Goal: Task Accomplishment & Management: Use online tool/utility

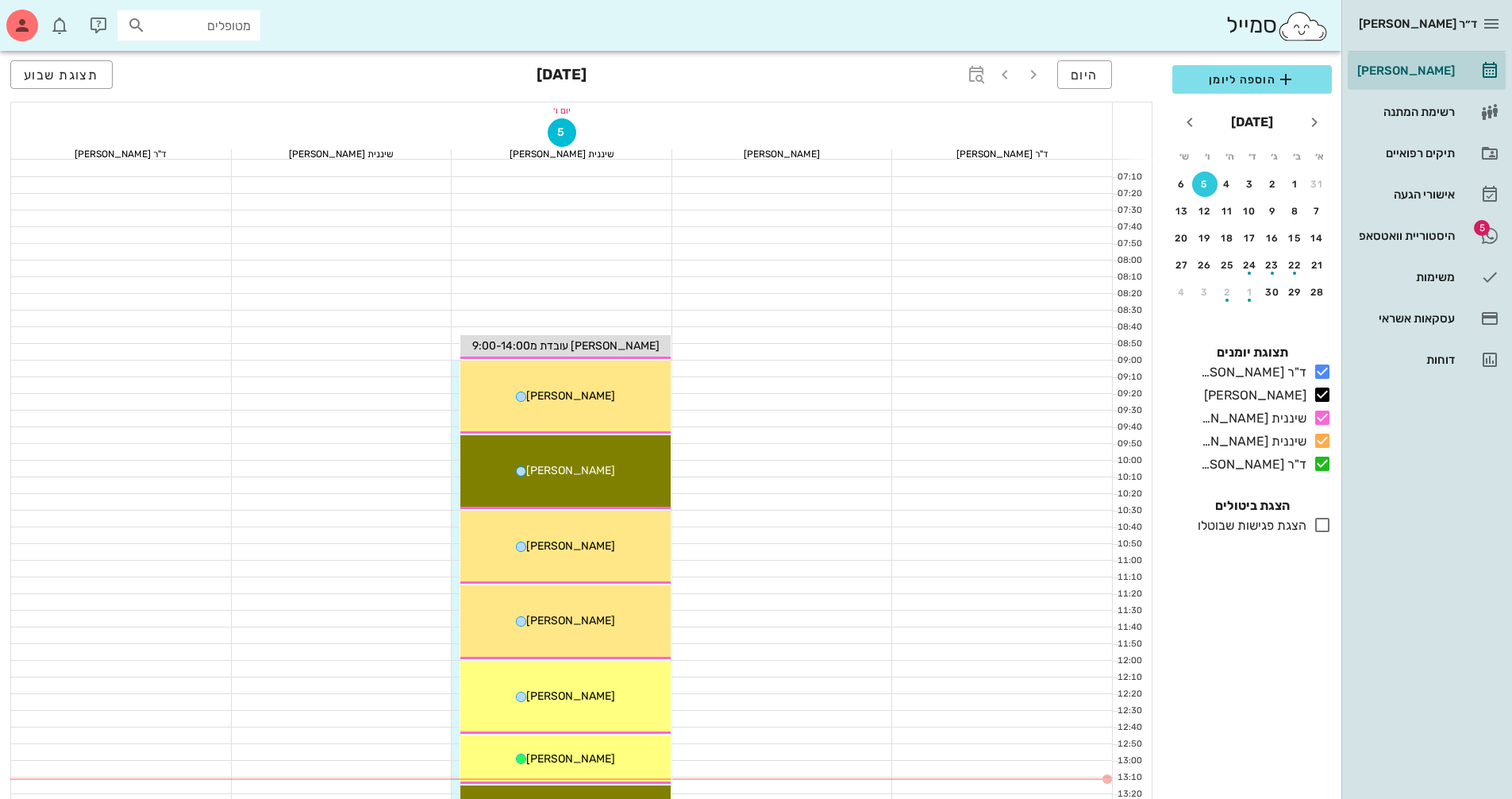
scroll to position [368, 0]
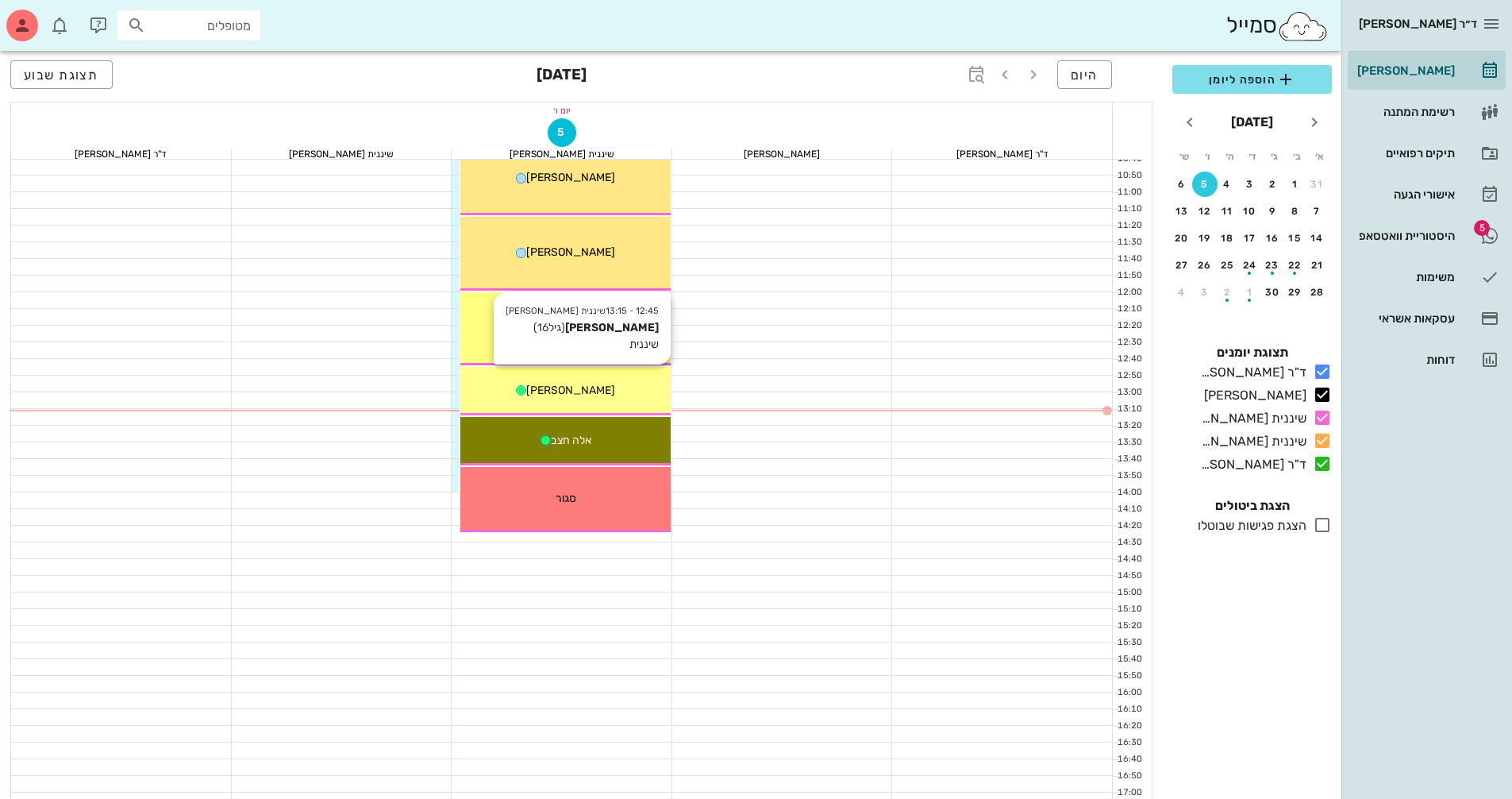
click at [631, 389] on div "[PERSON_NAME]" at bounding box center [565, 390] width 210 height 16
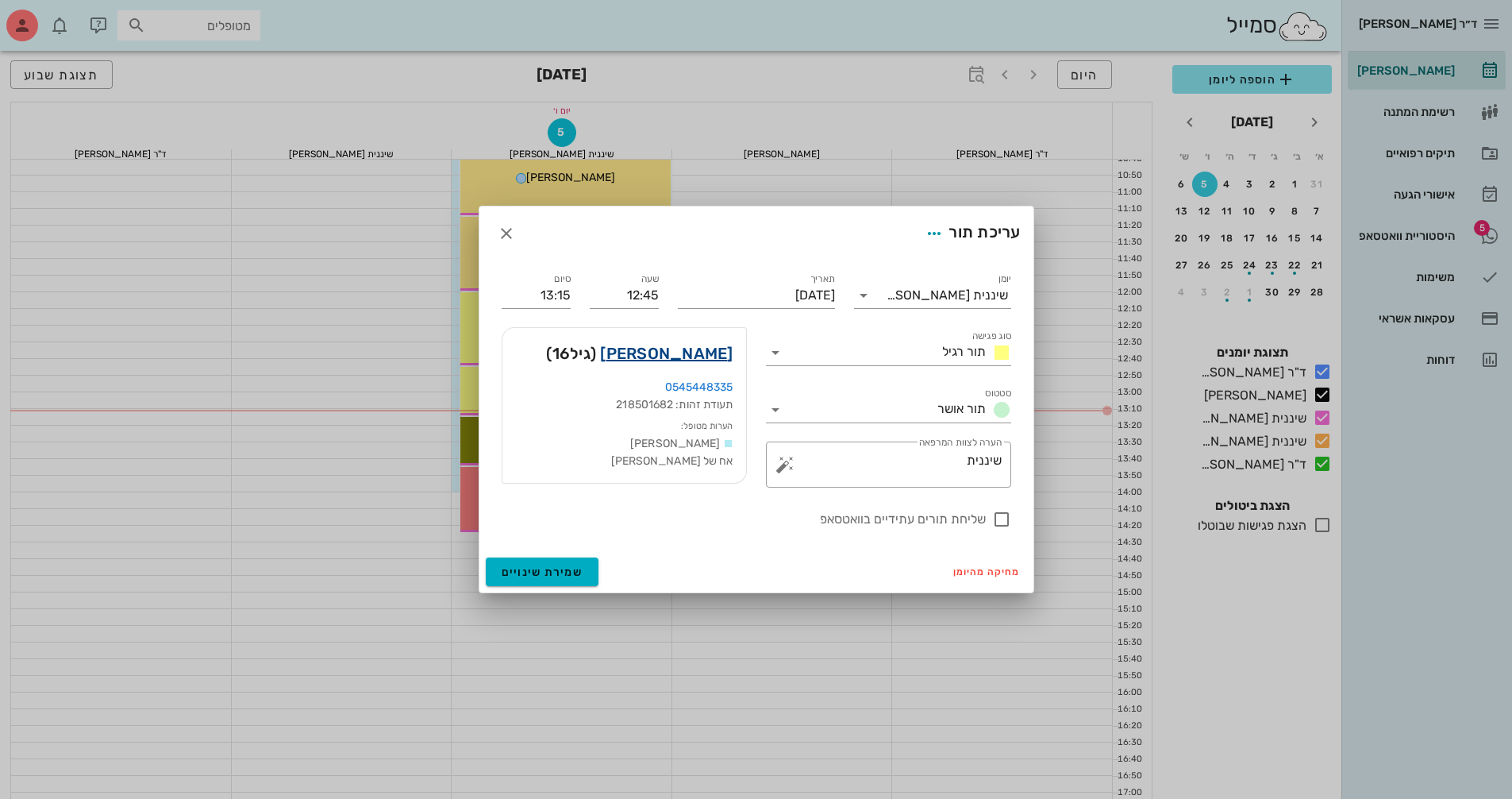
click at [700, 352] on link "[PERSON_NAME]" at bounding box center [666, 353] width 133 height 25
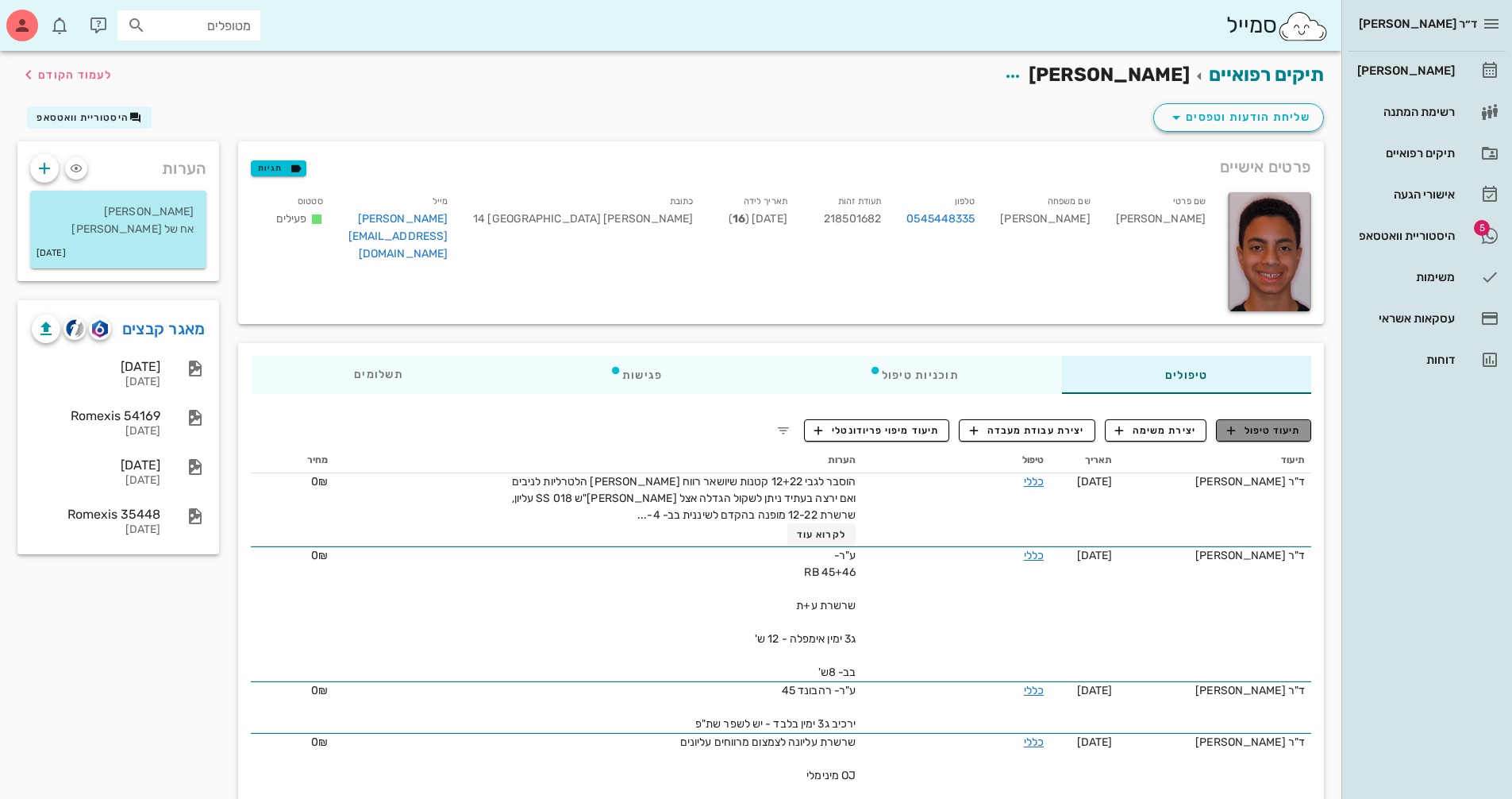
click at [1262, 432] on span "תיעוד טיפול" at bounding box center [1264, 430] width 74 height 14
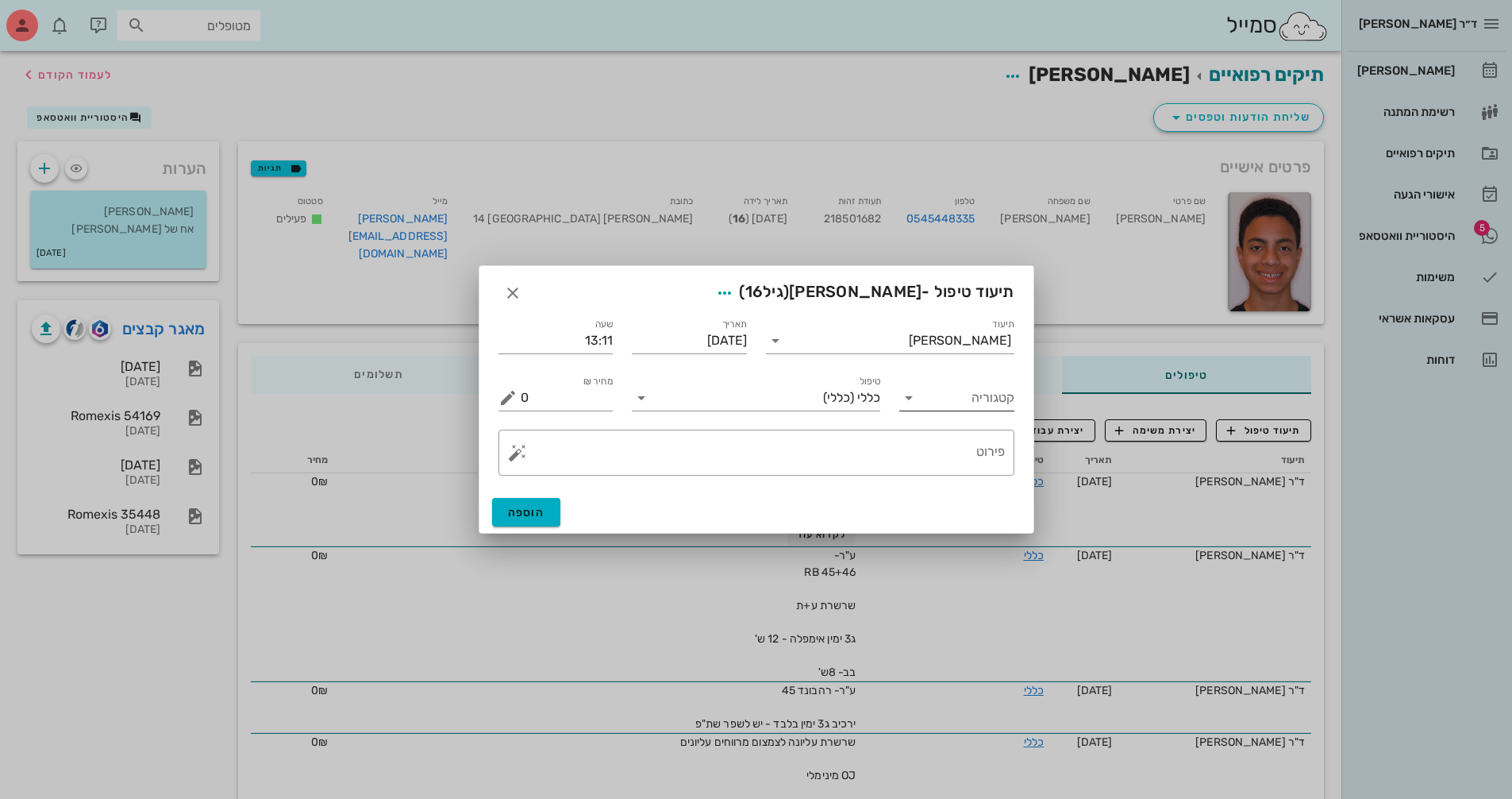
click at [922, 405] on div "קטגוריה" at bounding box center [956, 398] width 115 height 25
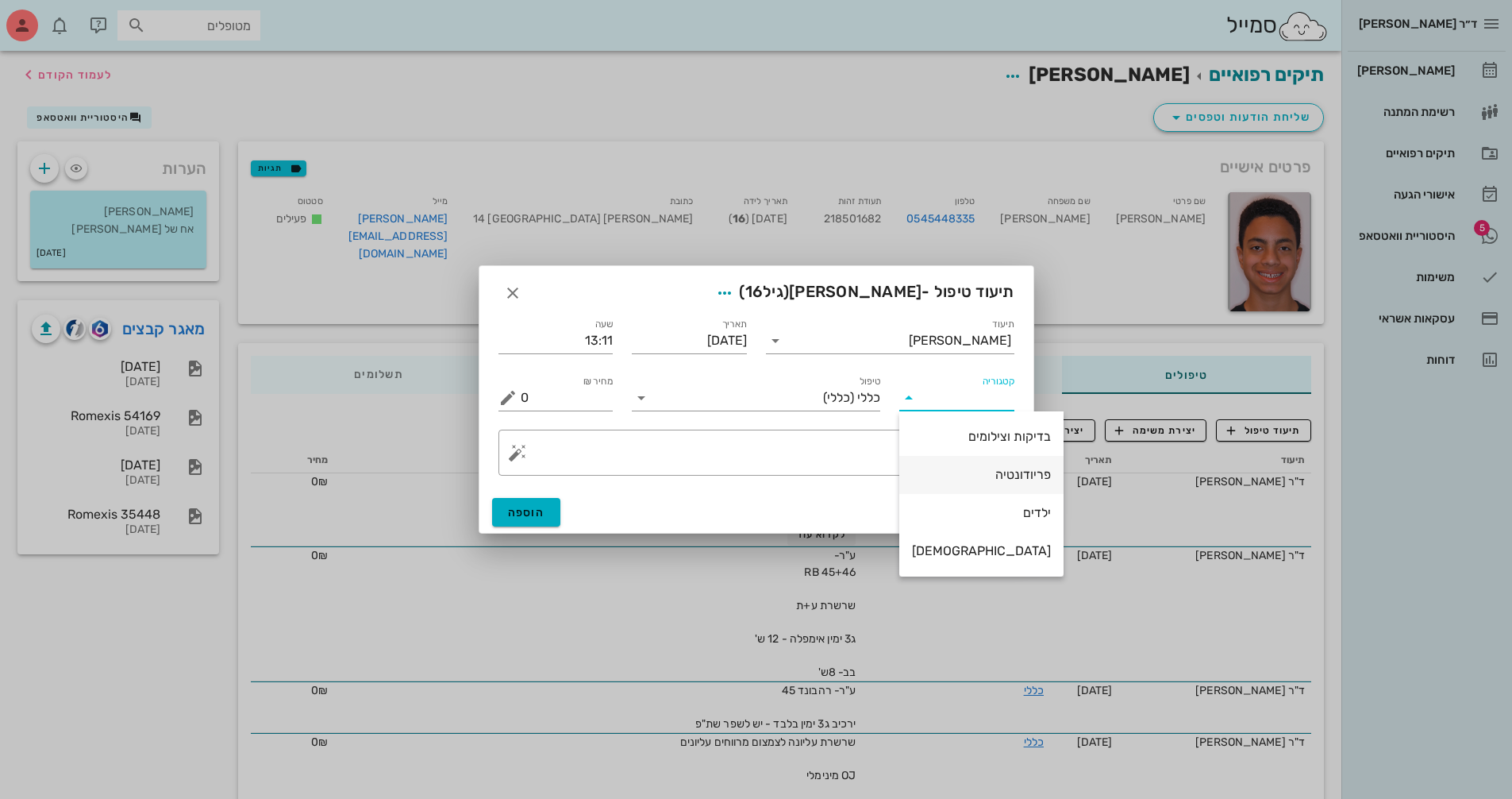
click at [977, 476] on div "פריודונטיה" at bounding box center [982, 474] width 139 height 15
type input "פריודונטיה"
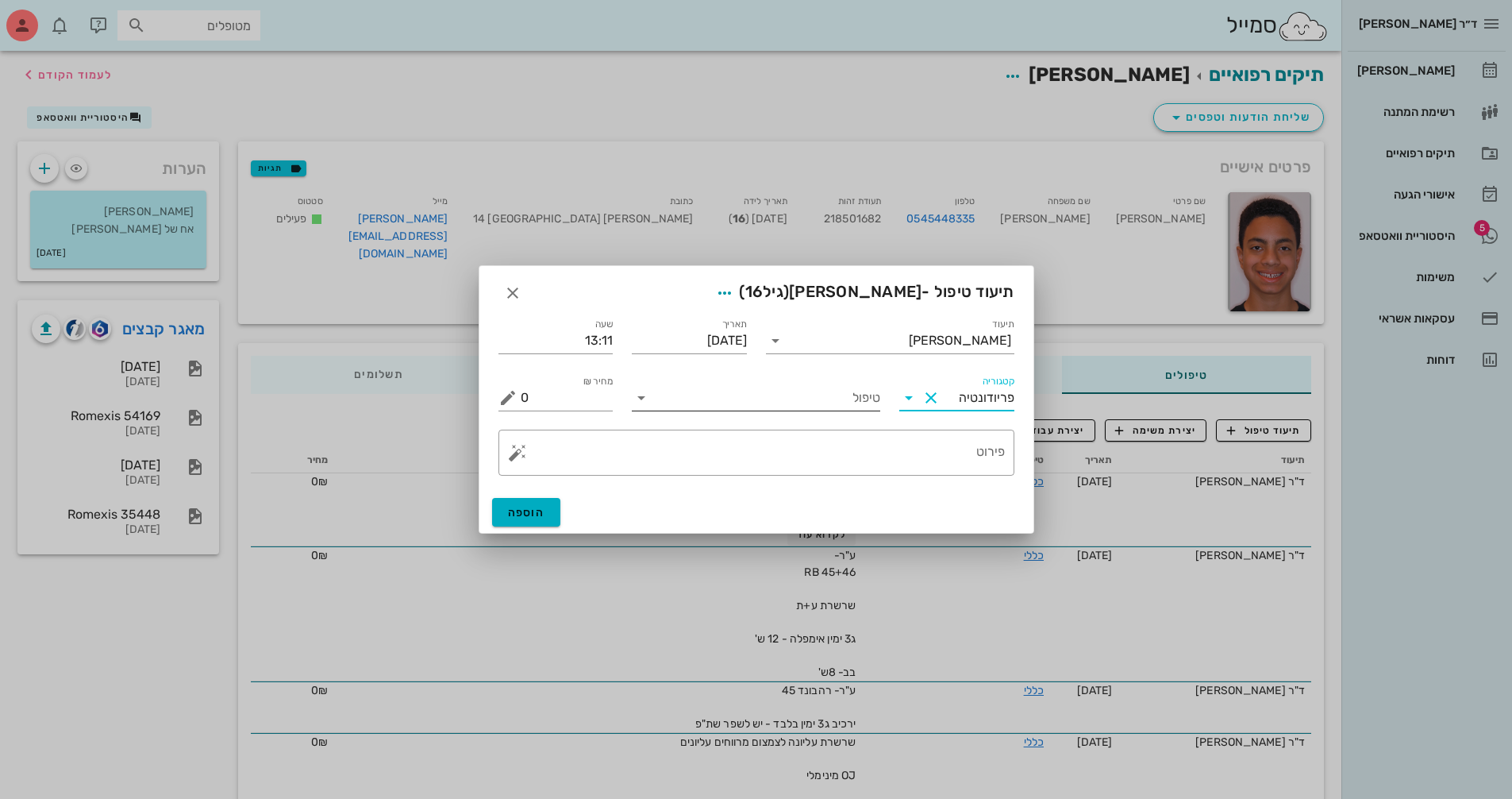
click at [636, 400] on icon at bounding box center [641, 397] width 19 height 19
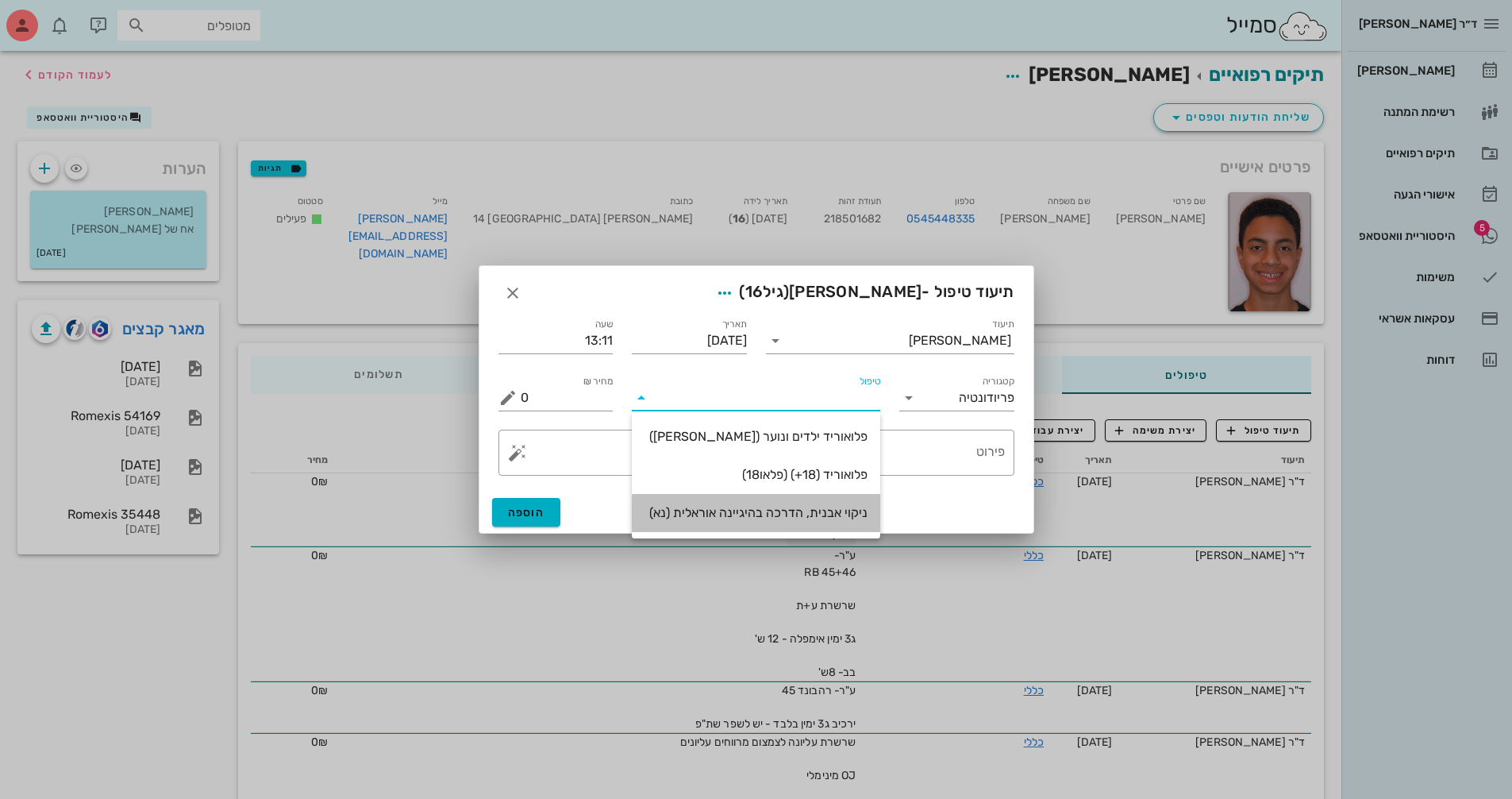
click at [821, 519] on div "ניקוי אבנית, הדרכה בהיגיינה אוראלית (נא)" at bounding box center [756, 512] width 223 height 15
type input "300"
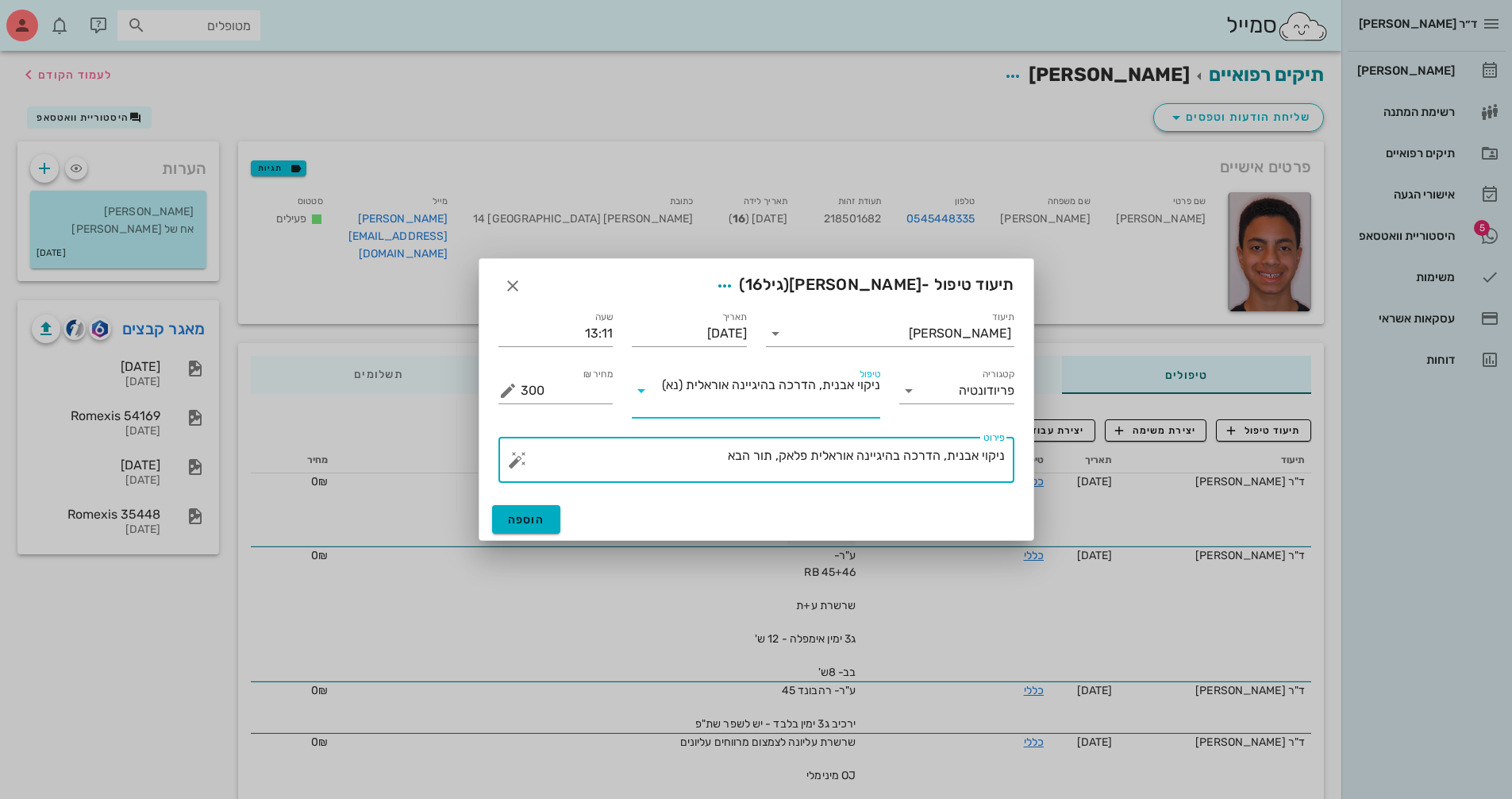
click at [697, 456] on textarea "ניקוי אבנית, הדרכה בהיגיינה אוראלית פלאק, תור הבא" at bounding box center [763, 463] width 484 height 38
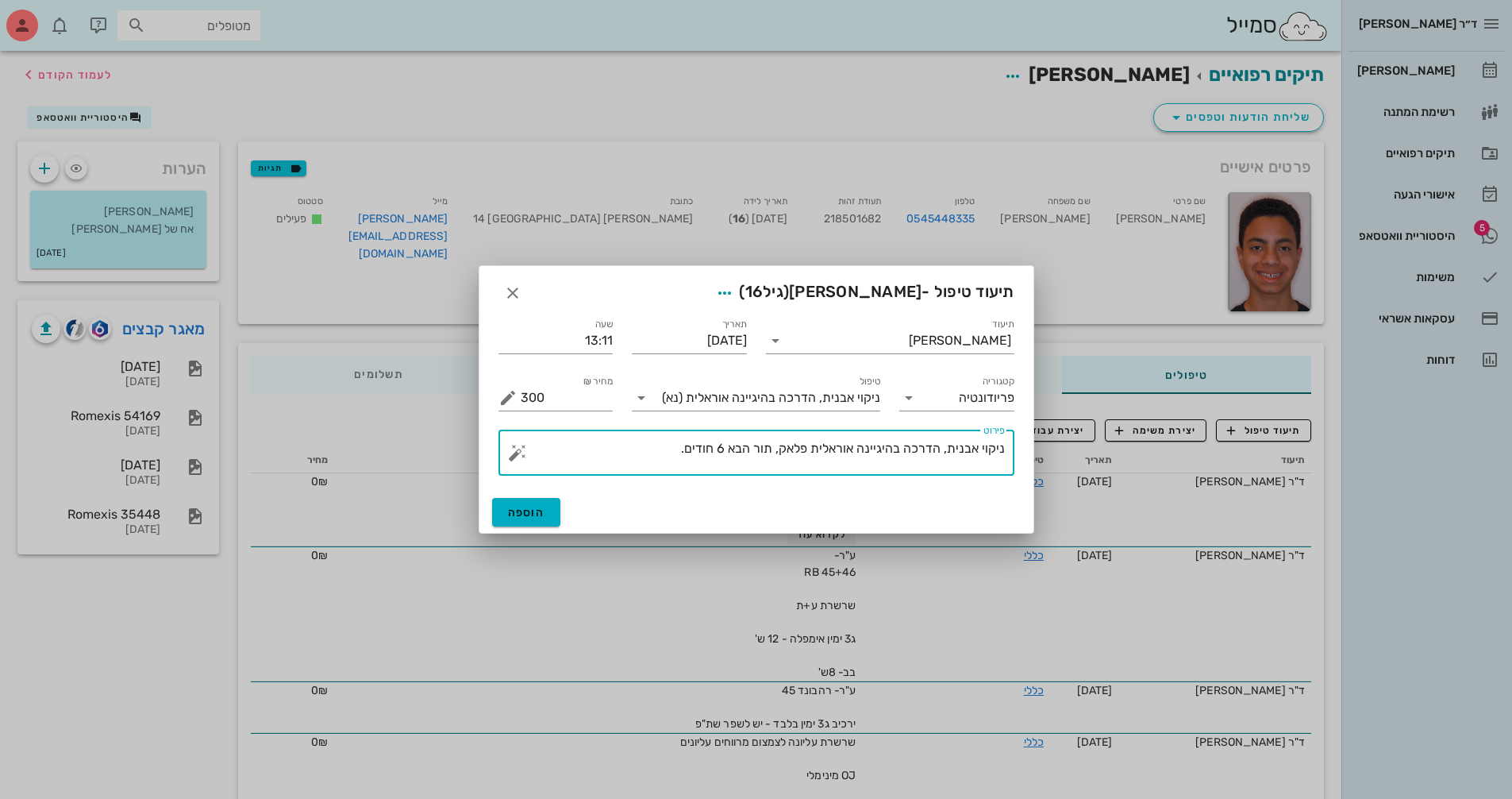
click at [700, 448] on textarea "ניקוי אבנית, הדרכה בהיגיינה אוראלית פלאק, תור הבא 6 חודים." at bounding box center [763, 457] width 484 height 38
type textarea "ניקוי אבנית, הדרכה בהיגיינה אוראלית פלאק, תור הבא 6 חודשים."
click at [547, 513] on button "הוספה" at bounding box center [527, 512] width 69 height 29
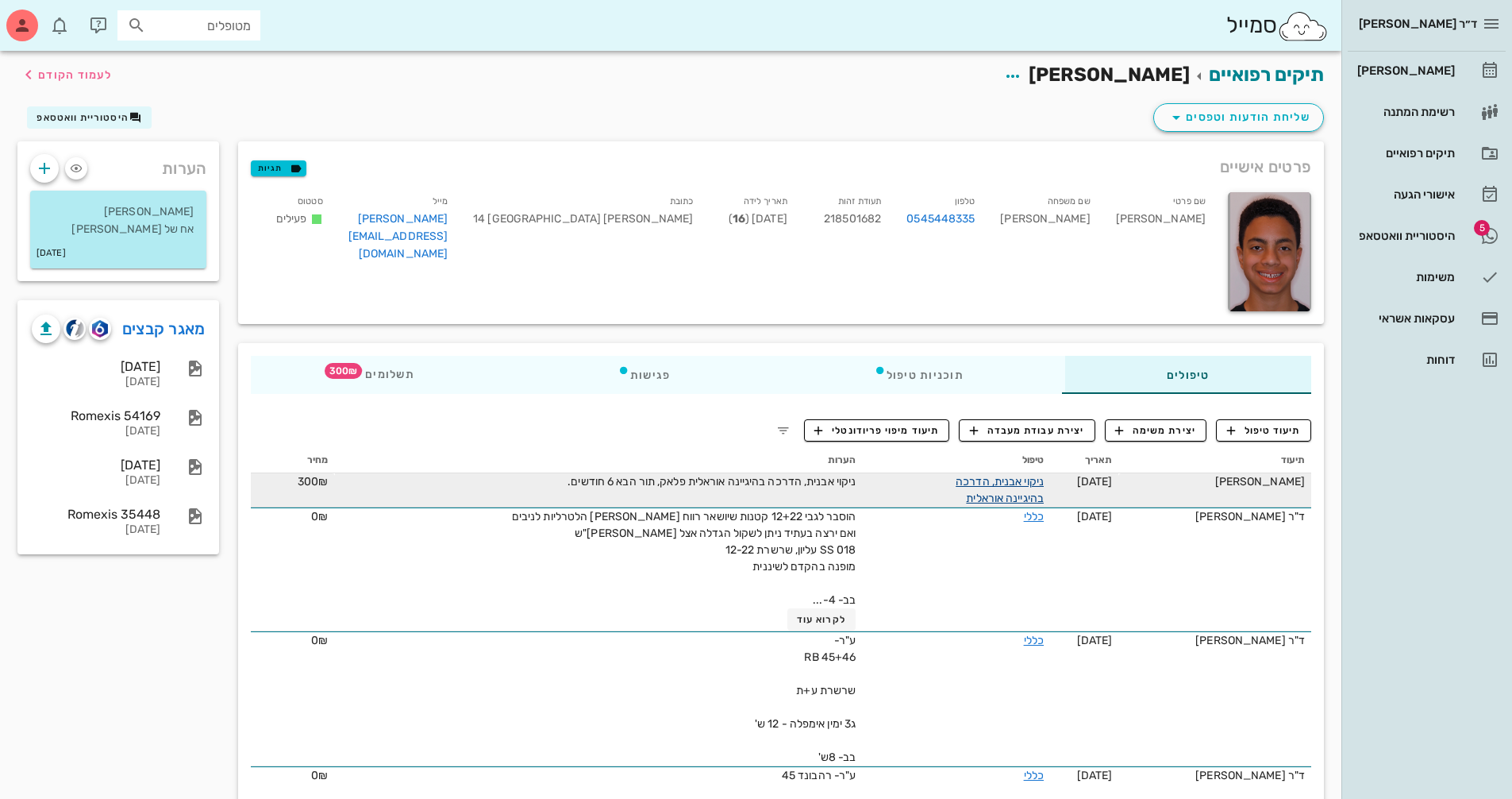
click at [1006, 484] on link "ניקוי אבנית, הדרכה בהיגיינה אוראלית" at bounding box center [1000, 490] width 88 height 30
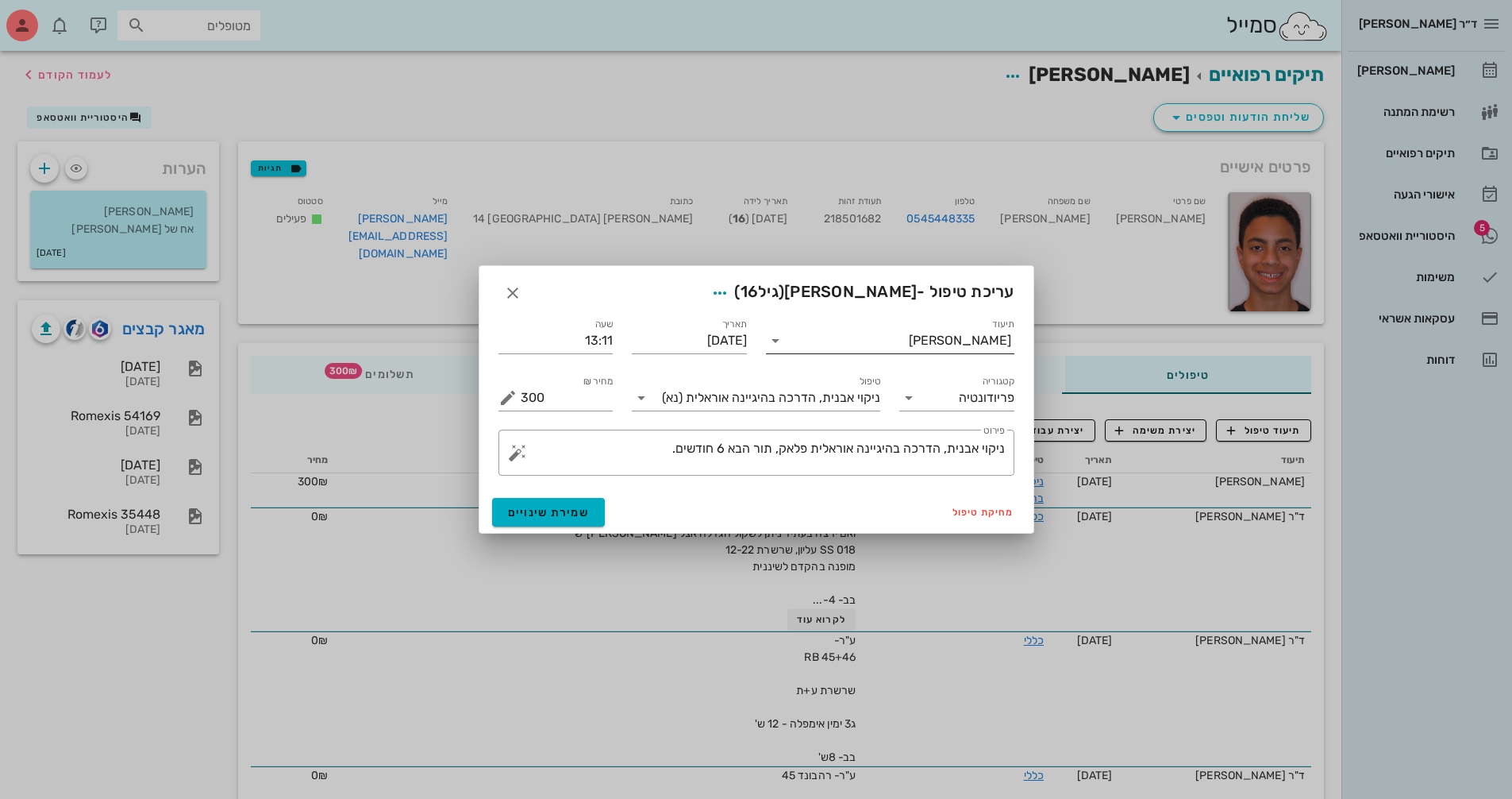
click at [961, 345] on div "[PERSON_NAME]" at bounding box center [960, 340] width 102 height 14
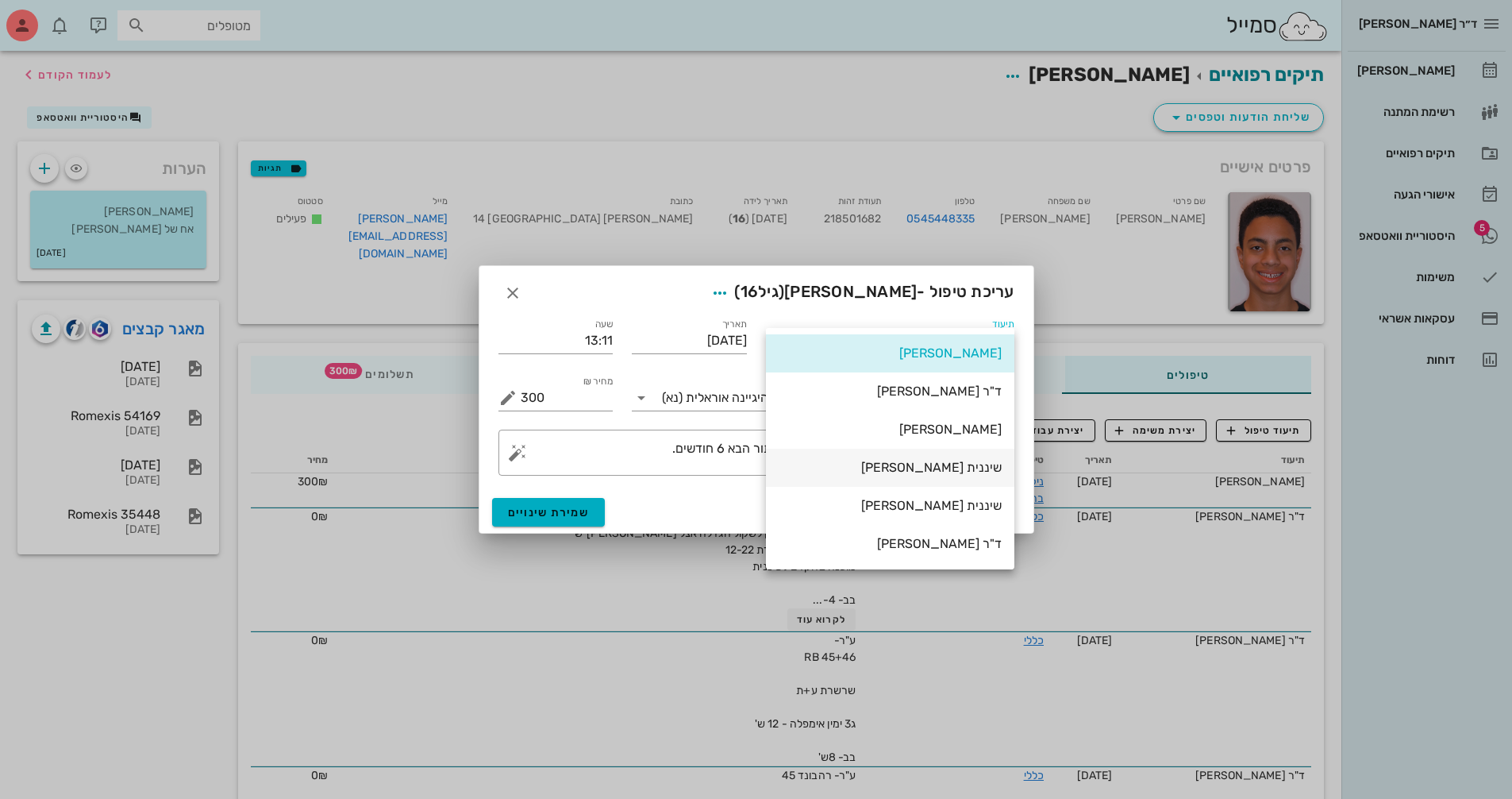
click at [972, 465] on div "שיננית [PERSON_NAME]" at bounding box center [890, 467] width 223 height 15
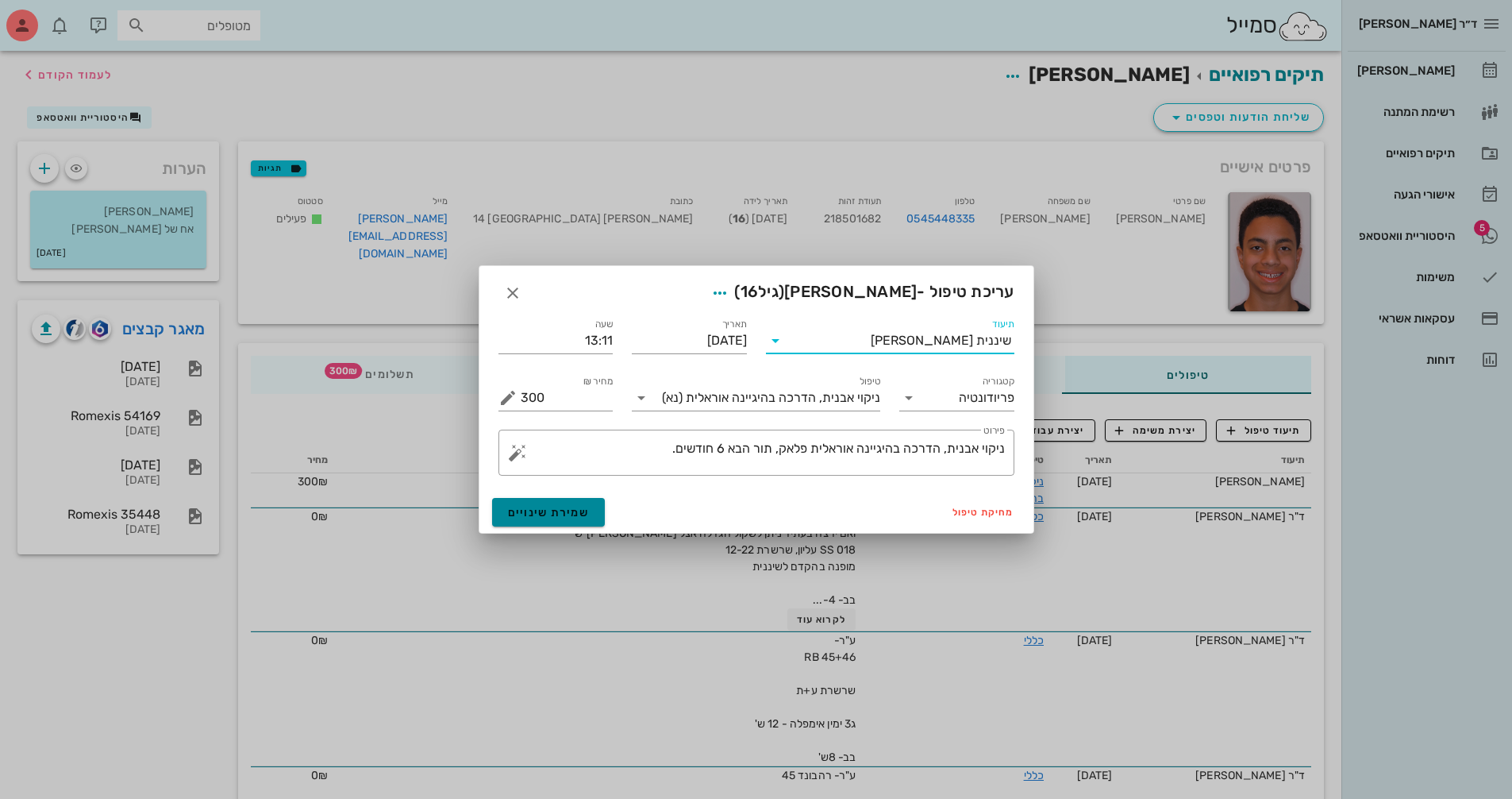
click at [546, 509] on span "שמירת שינויים" at bounding box center [549, 512] width 82 height 13
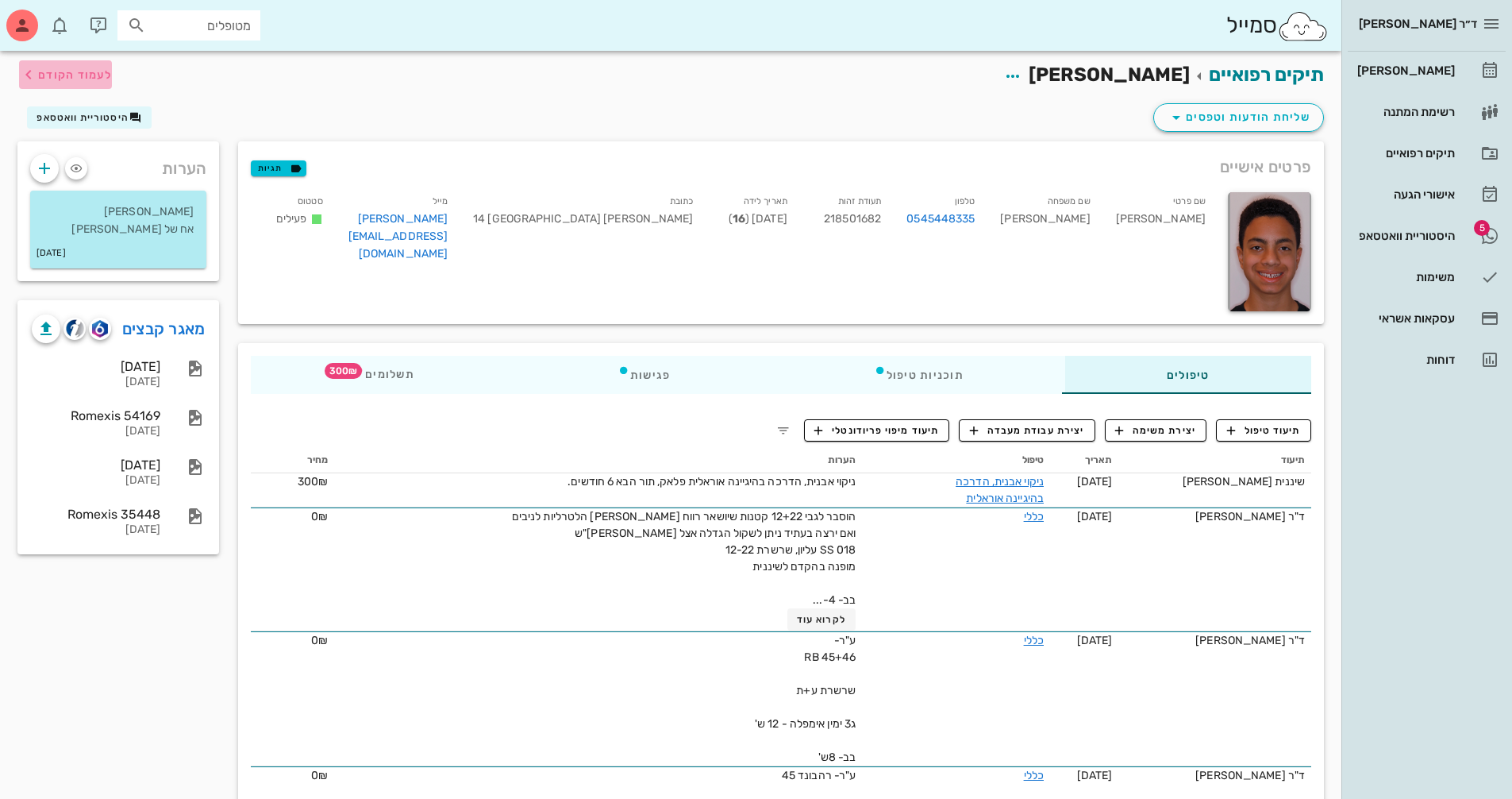
click at [54, 74] on span "לעמוד הקודם" at bounding box center [75, 74] width 74 height 13
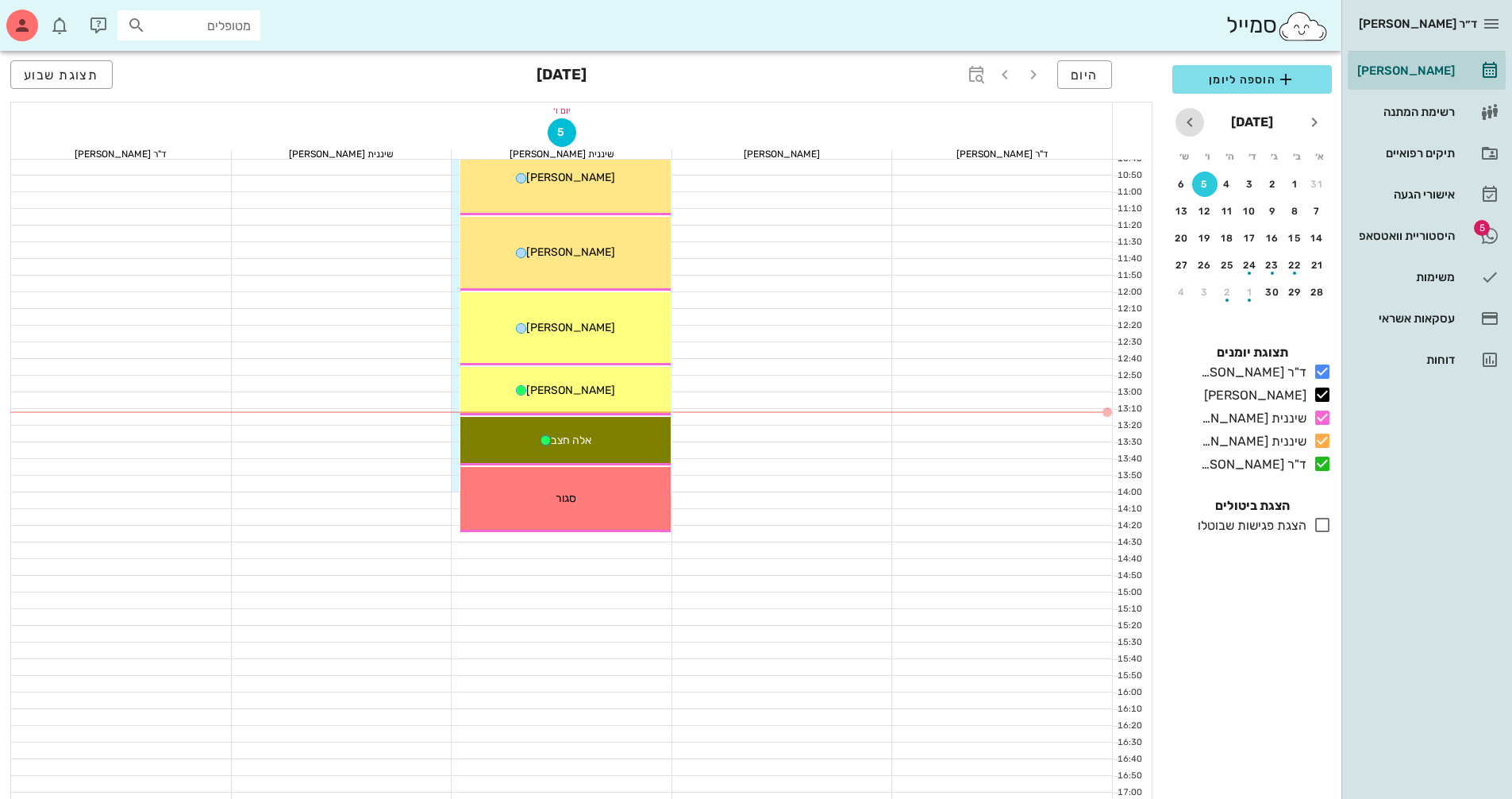
click at [1190, 121] on icon "חודש הבא" at bounding box center [1190, 122] width 19 height 19
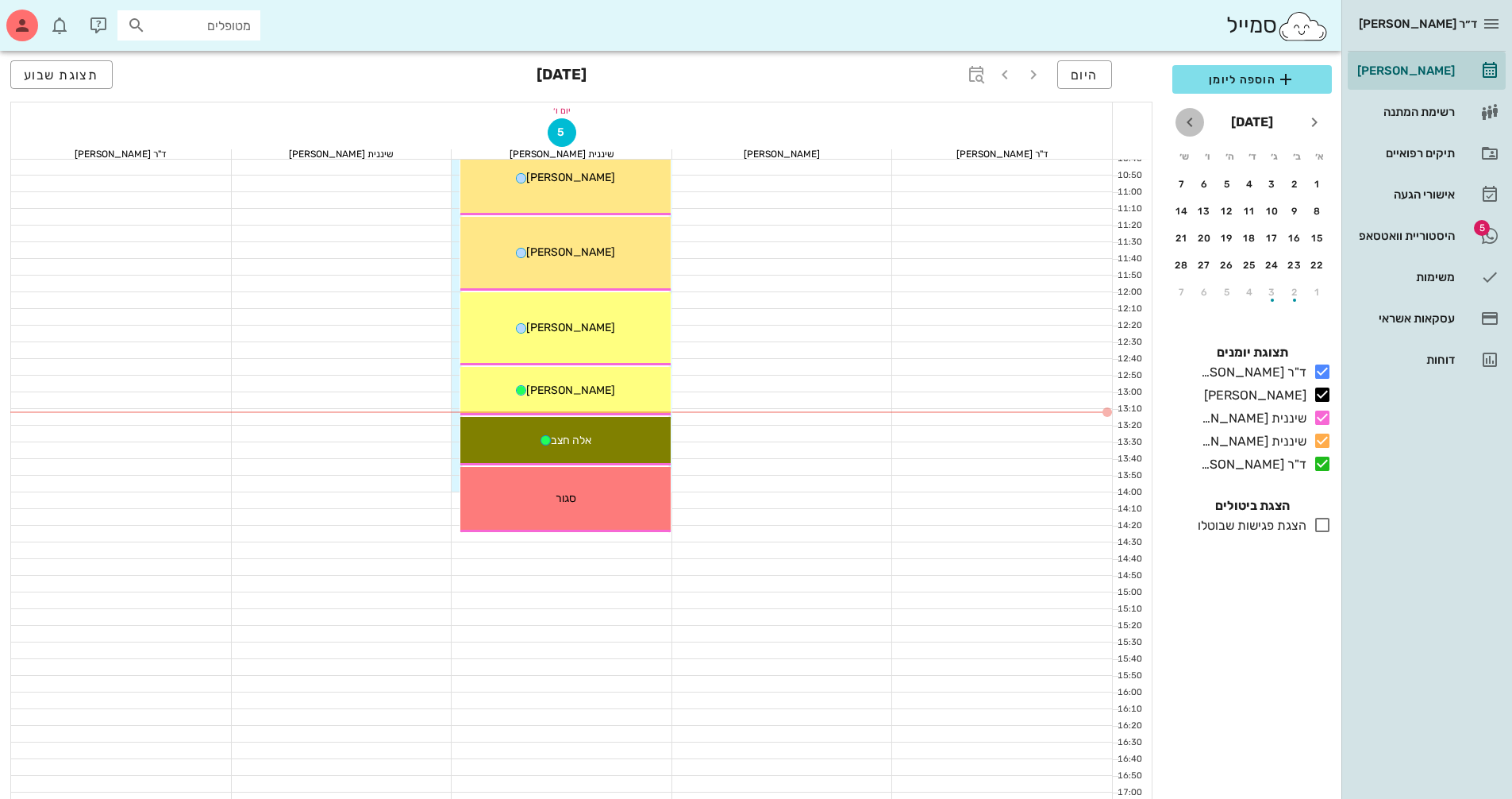
click at [1190, 121] on icon "חודש הבא" at bounding box center [1190, 122] width 19 height 19
click at [1204, 189] on div "6" at bounding box center [1204, 184] width 25 height 11
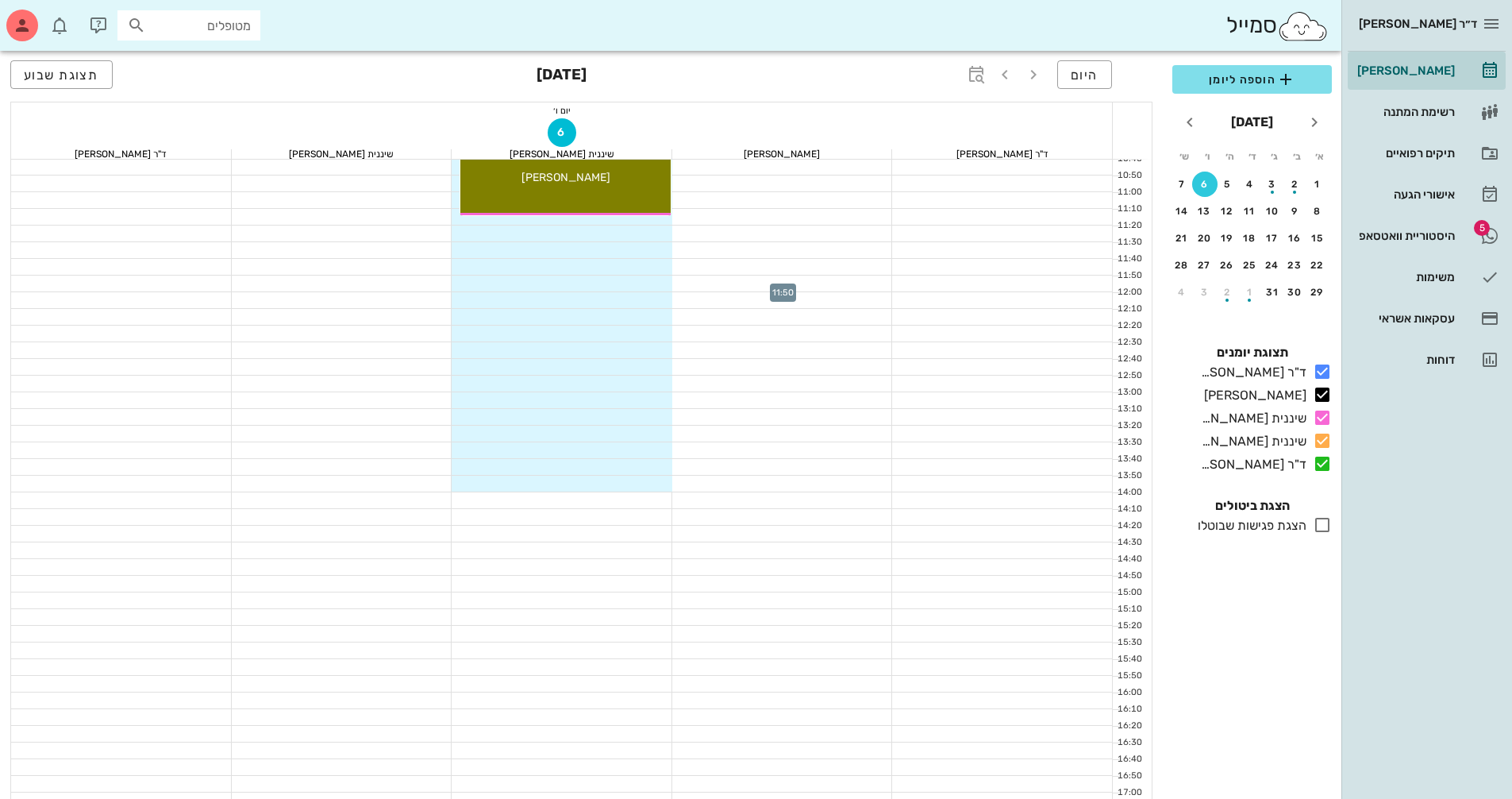
click at [677, 280] on div at bounding box center [783, 283] width 221 height 16
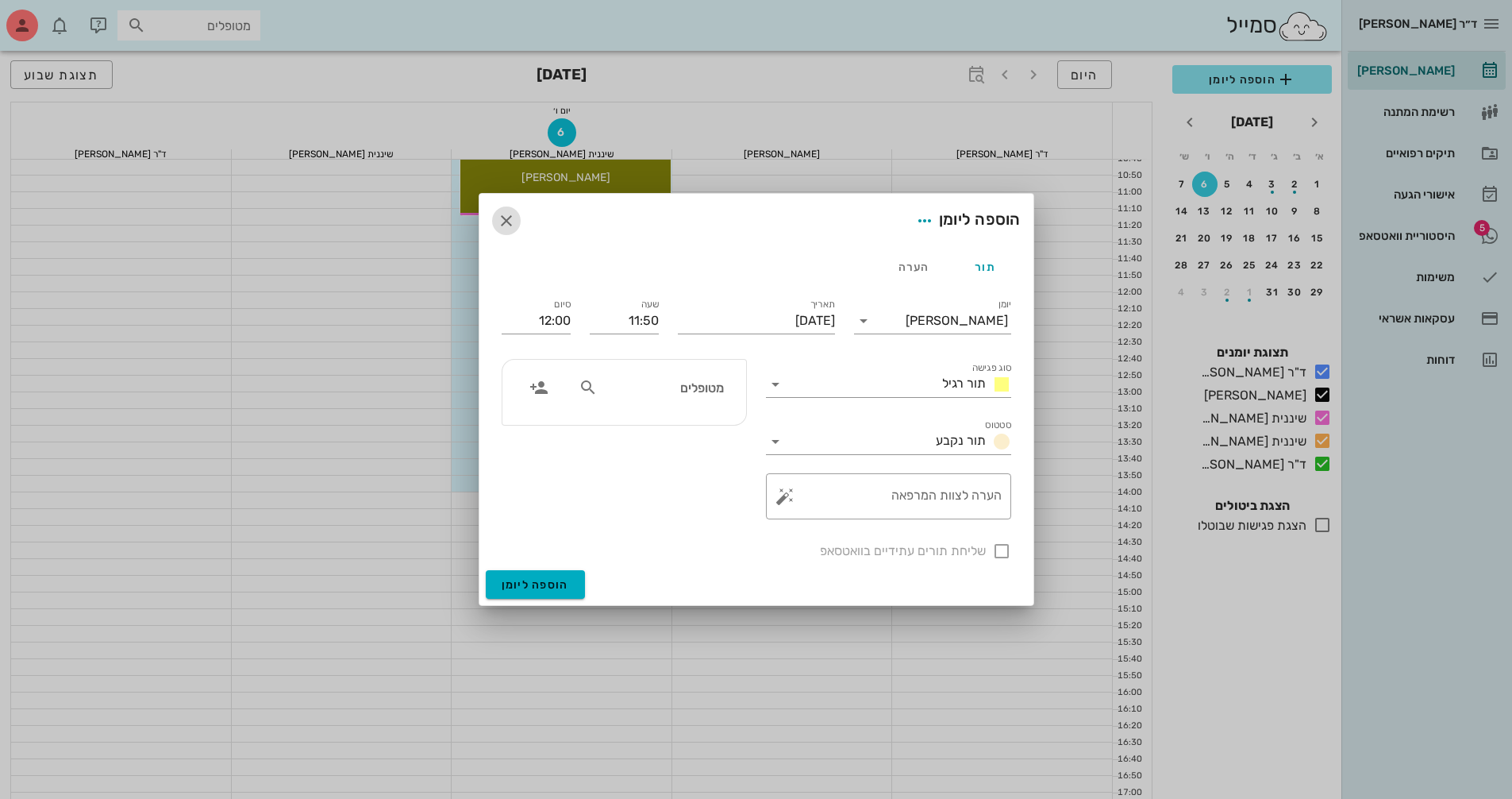
click at [511, 223] on icon "button" at bounding box center [506, 220] width 19 height 19
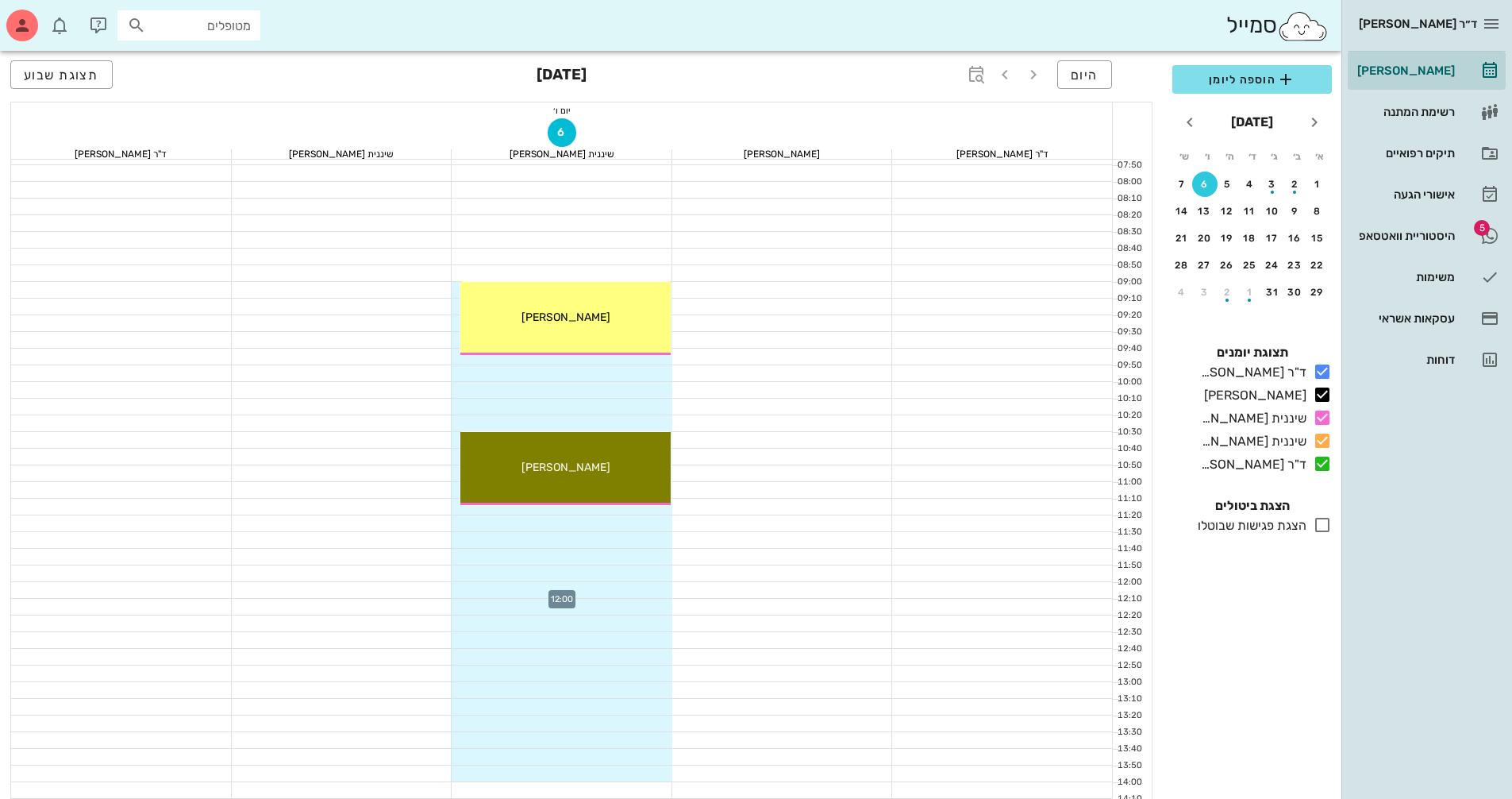
scroll to position [51, 0]
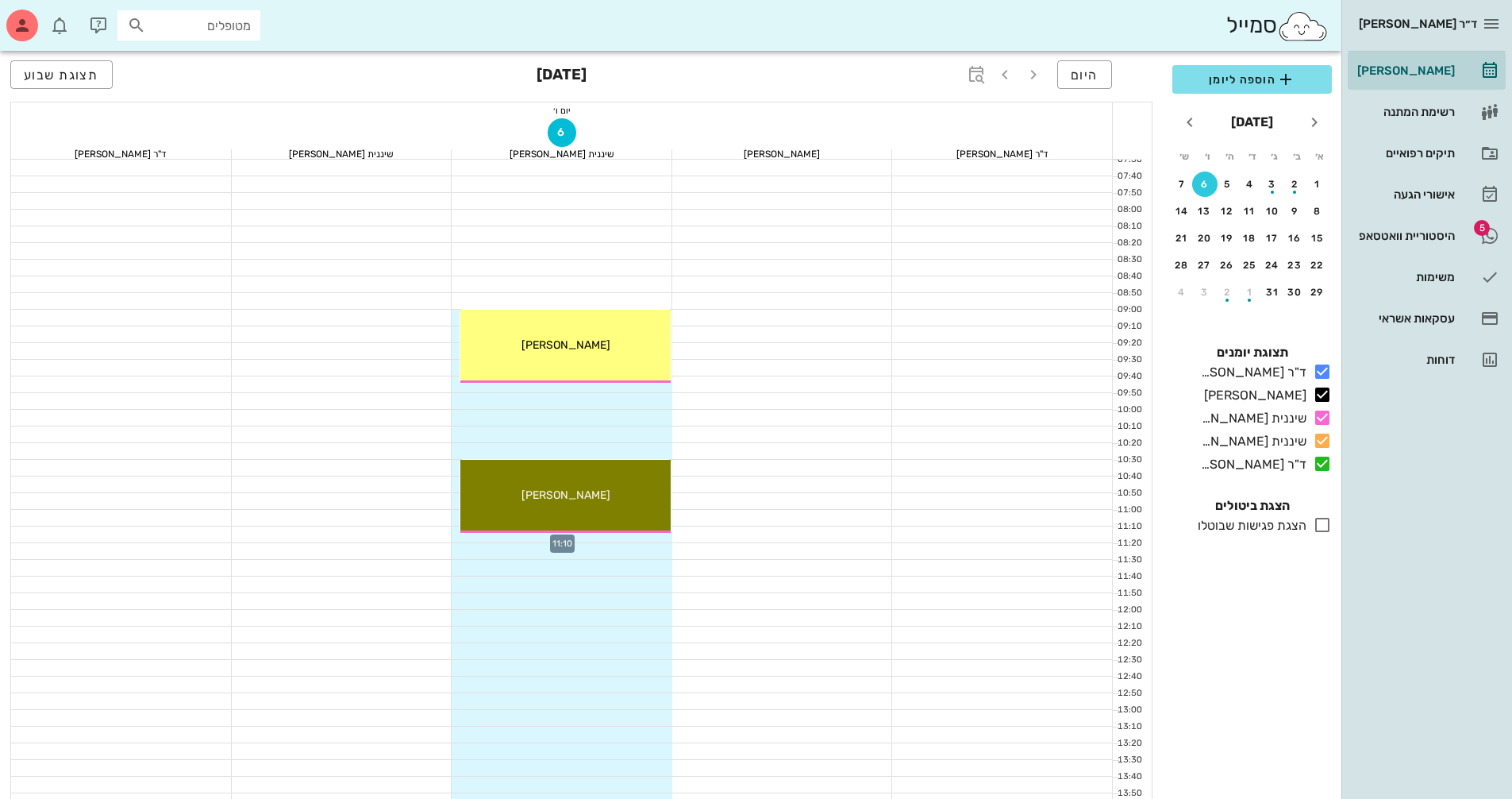
click at [628, 537] on div at bounding box center [562, 534] width 221 height 16
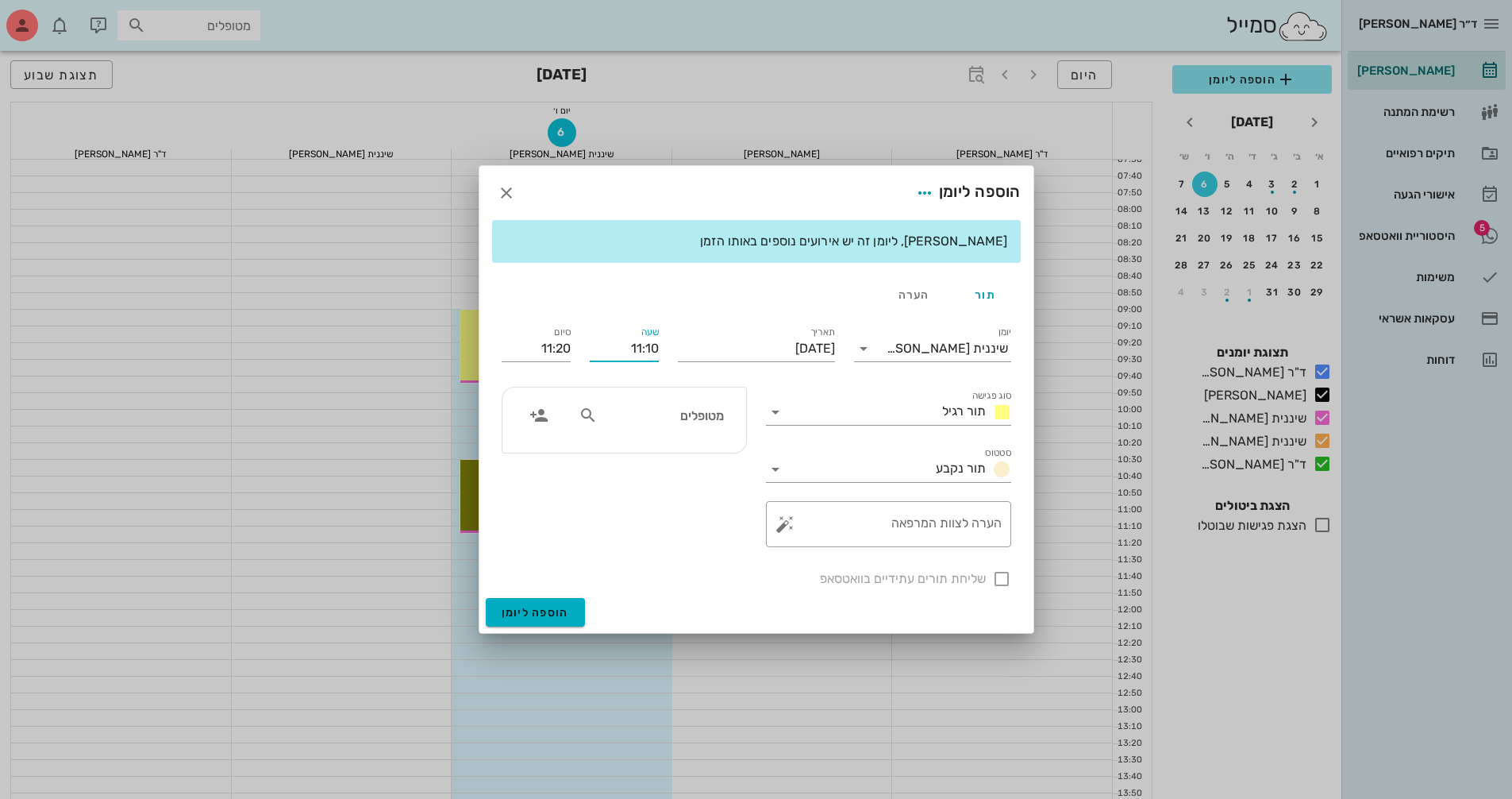
click at [619, 348] on input "11:10" at bounding box center [624, 348] width 69 height 25
drag, startPoint x: 619, startPoint y: 348, endPoint x: 673, endPoint y: 348, distance: 54.0
click at [673, 348] on div "יומן שיננית [PERSON_NAME] סוג פגישה תור רגיל סטטוס תור נקבע תאריך [DATE] שעה 11…" at bounding box center [757, 455] width 529 height 284
type input "11:15"
click at [668, 599] on div "הוספה ליומן" at bounding box center [756, 616] width 554 height 35
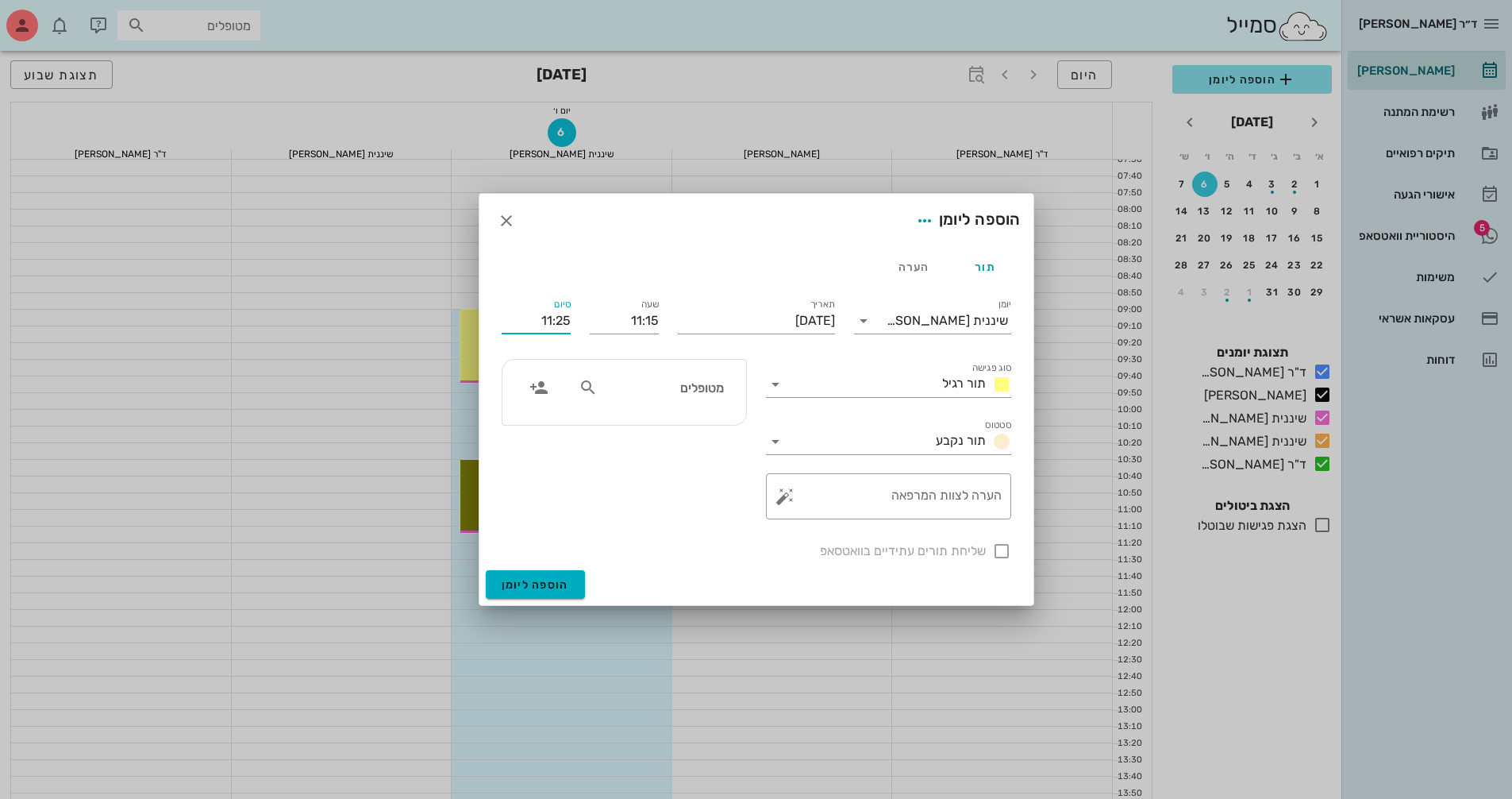
drag, startPoint x: 529, startPoint y: 318, endPoint x: 582, endPoint y: 318, distance: 53.0
click at [582, 318] on div "יומן שיננית [PERSON_NAME] סוג פגישה תור רגיל סטטוס תור נקבע תאריך [DATE] שעה 11…" at bounding box center [757, 427] width 529 height 284
type input "12:00"
click at [673, 385] on input "מטופלים" at bounding box center [661, 387] width 122 height 20
type input "[PERSON_NAME]"
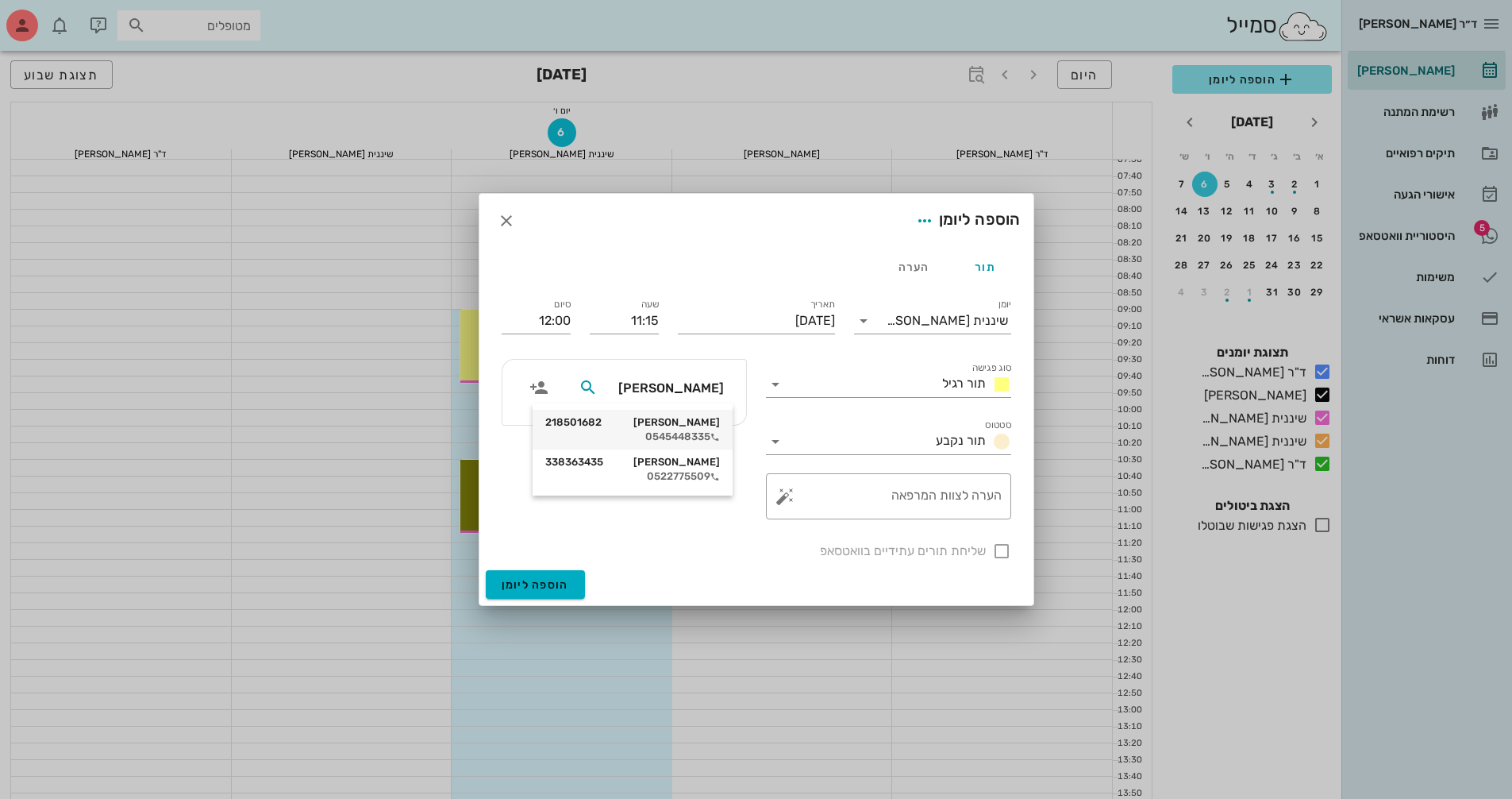
click at [691, 422] on div "[PERSON_NAME] 218501682" at bounding box center [632, 422] width 174 height 13
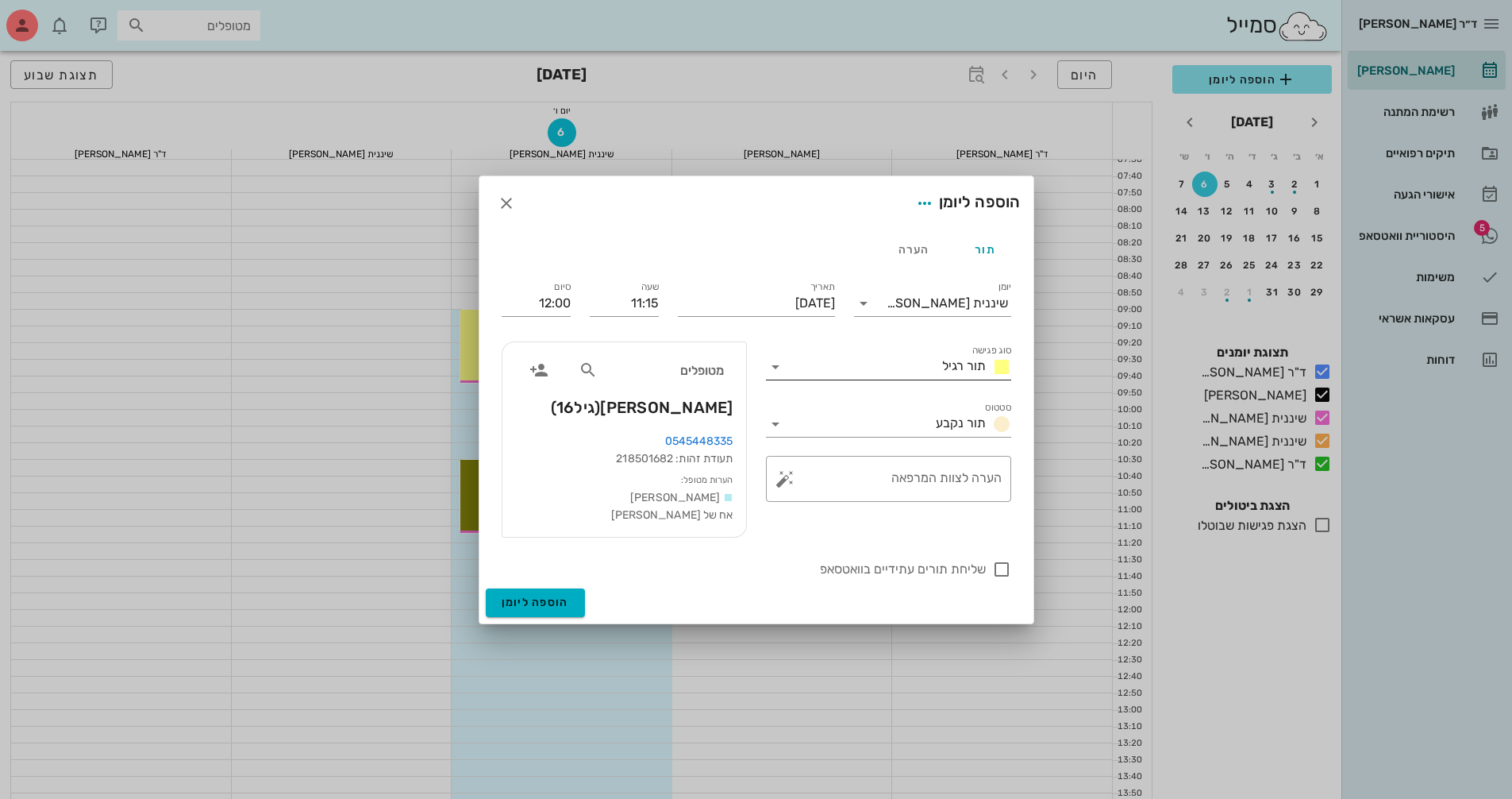
click at [884, 365] on input "סוג פגישה" at bounding box center [862, 367] width 147 height 25
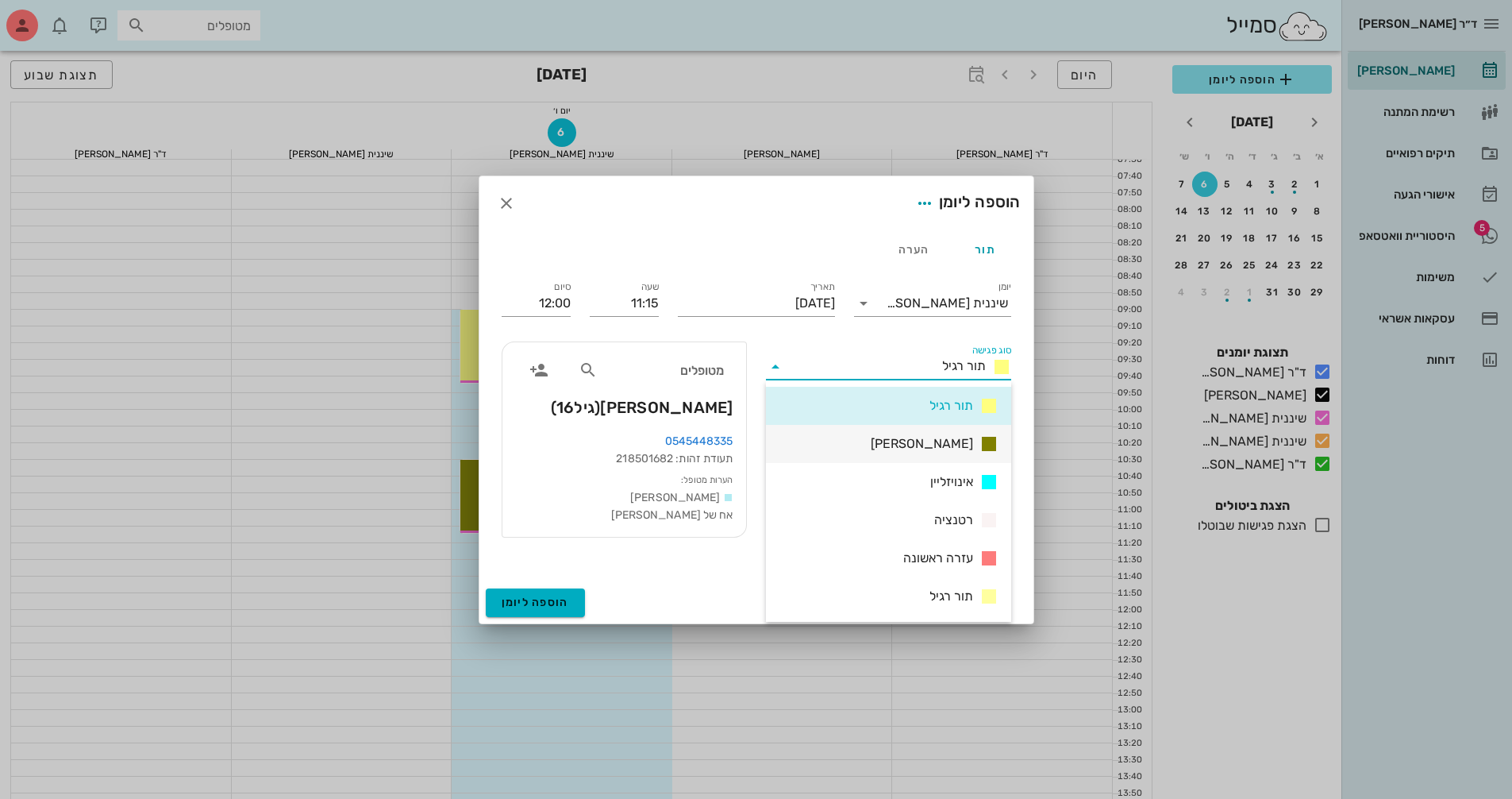
click at [949, 440] on span "[PERSON_NAME]" at bounding box center [921, 444] width 102 height 19
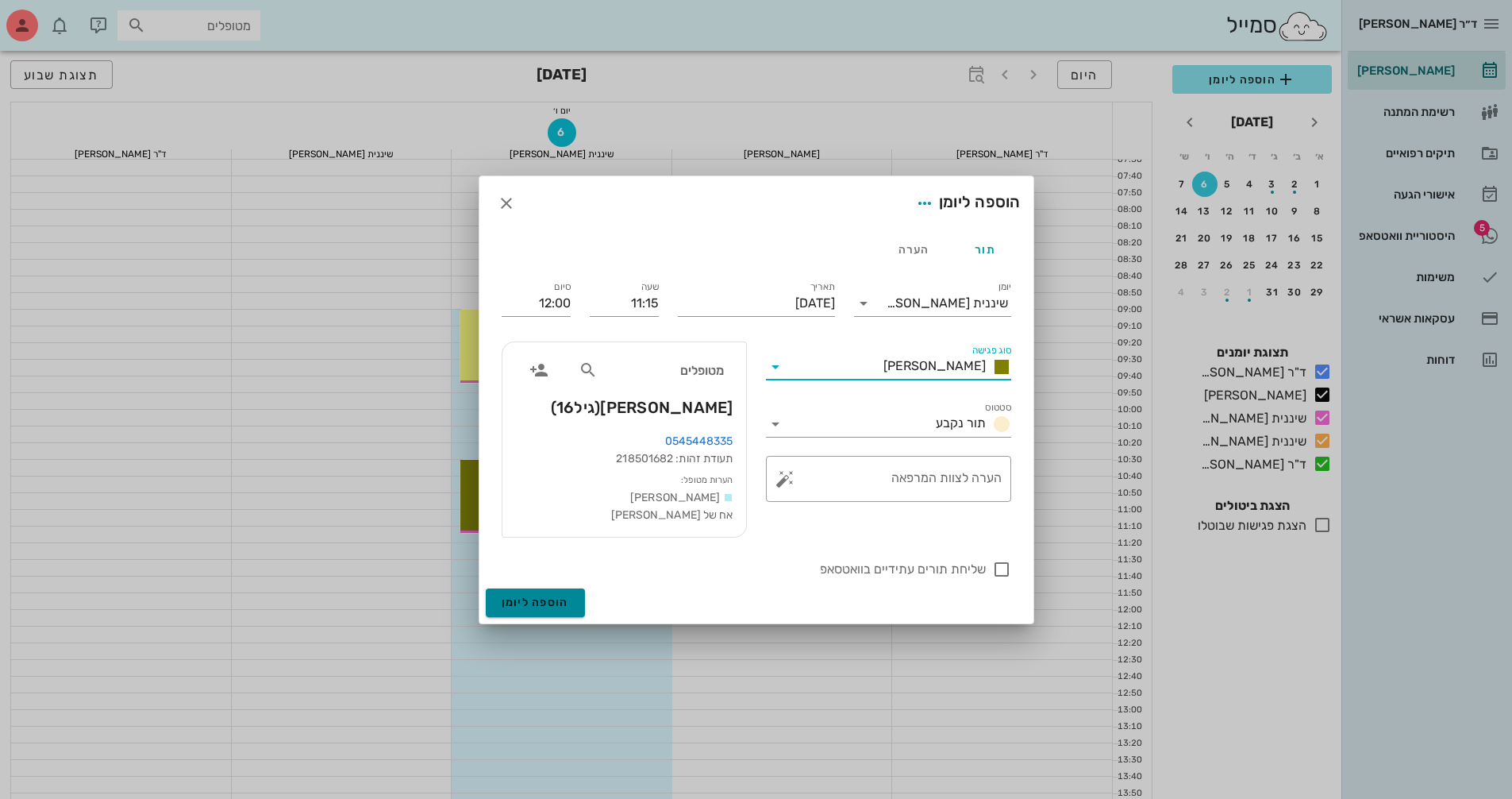
click at [529, 589] on button "הוספה ליומן" at bounding box center [535, 603] width 99 height 29
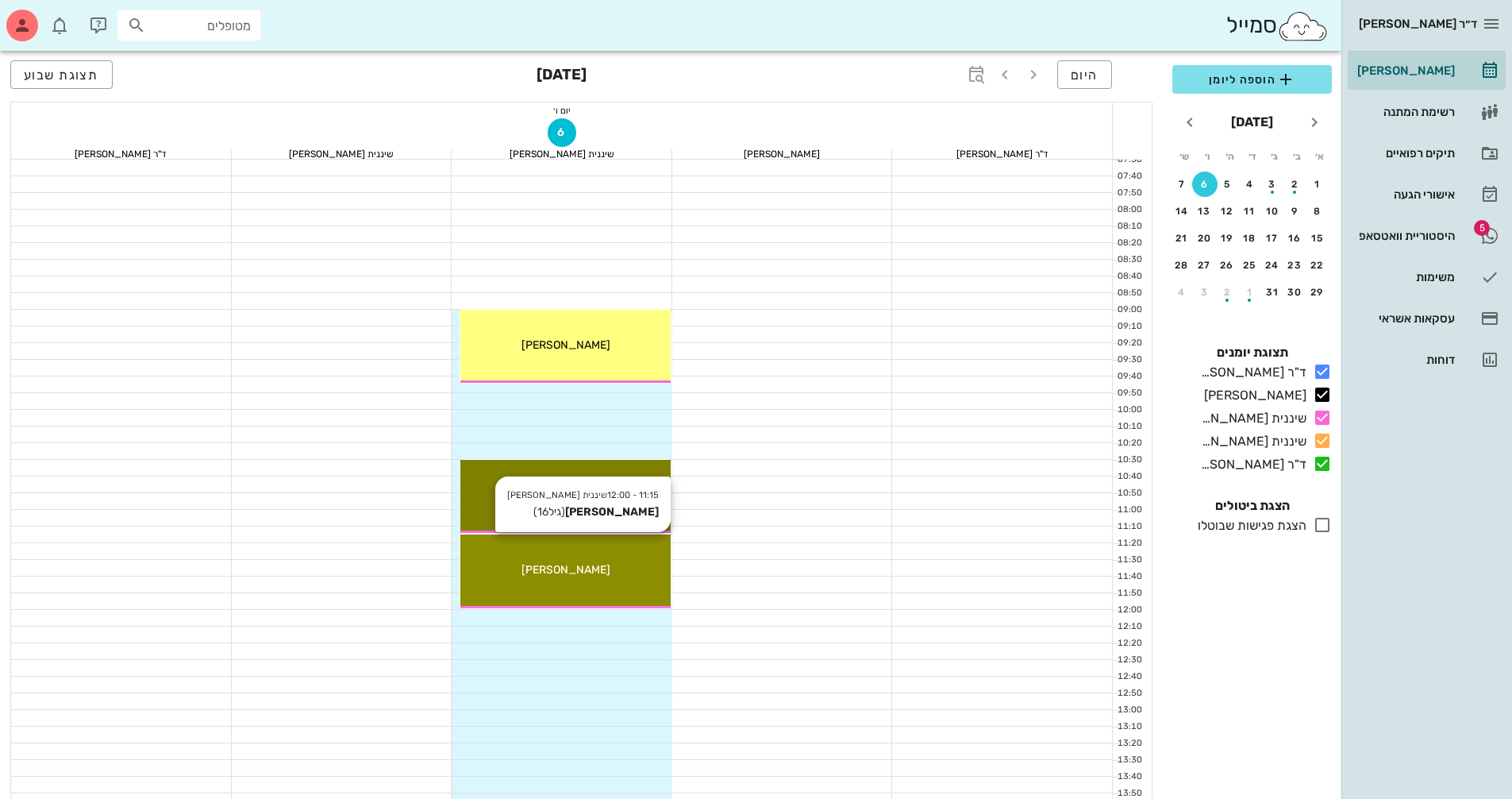
click at [603, 572] on div "[PERSON_NAME]" at bounding box center [565, 570] width 210 height 16
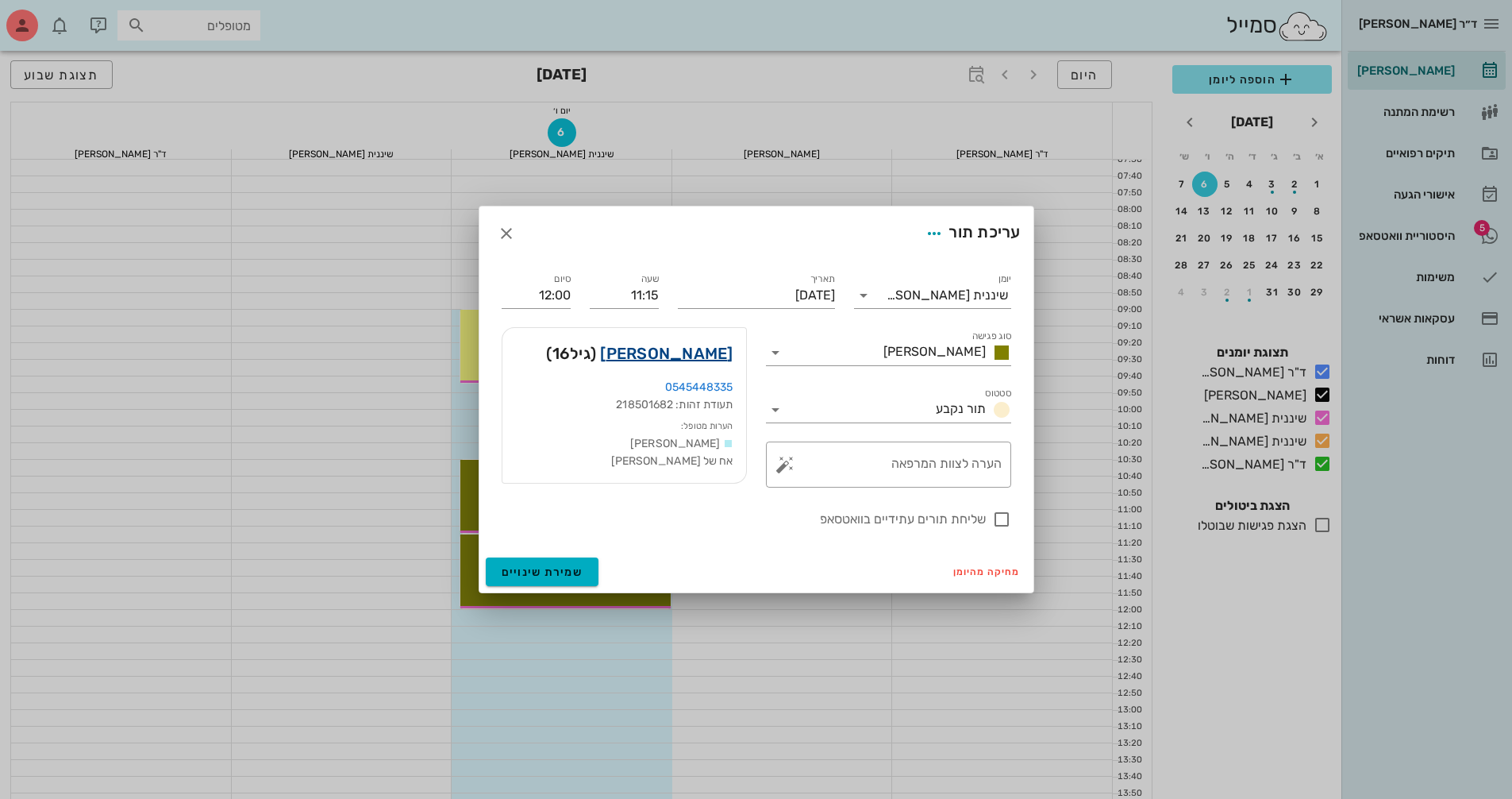
click at [709, 350] on link "[PERSON_NAME]" at bounding box center [666, 353] width 133 height 25
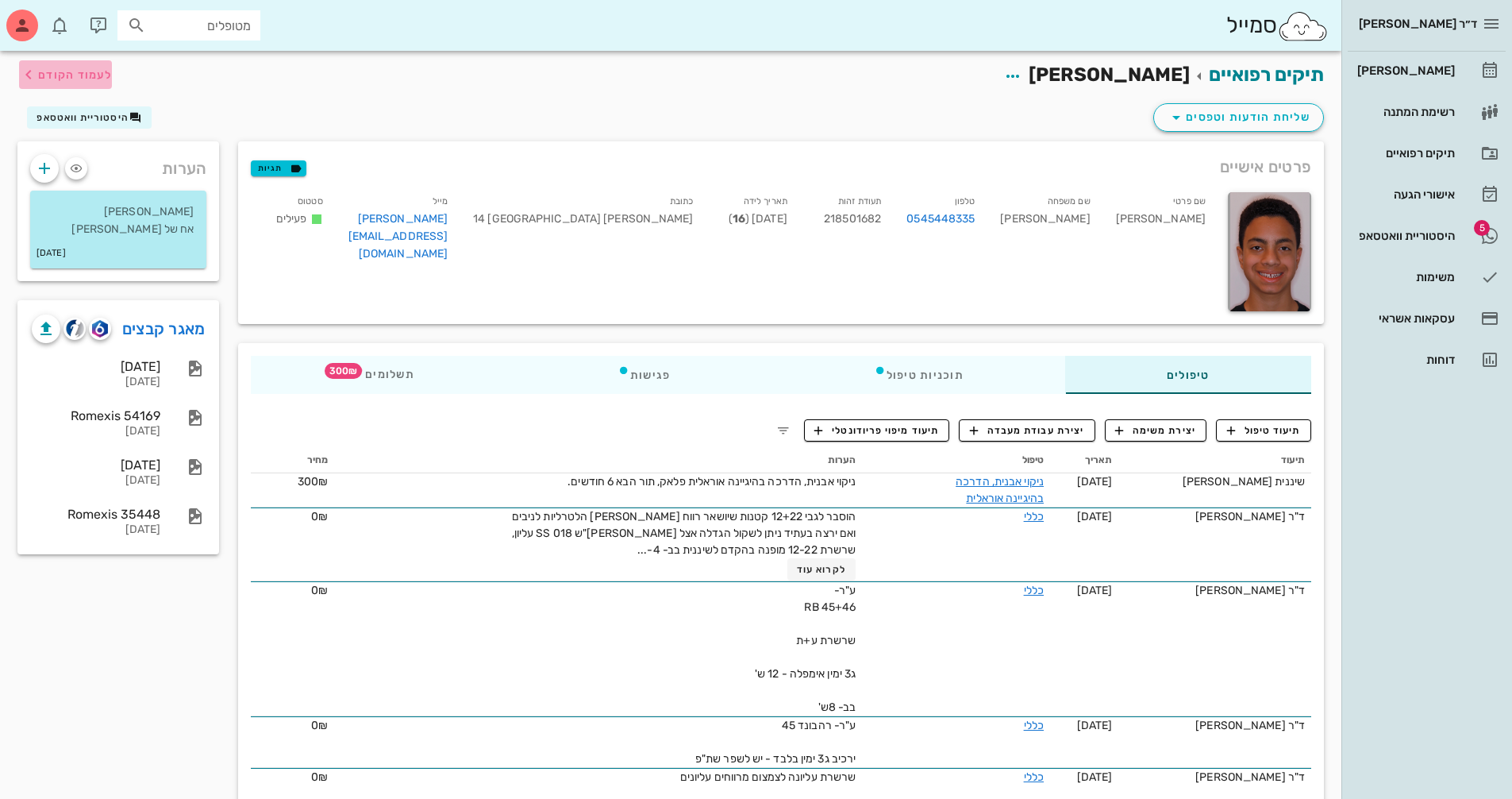
click at [65, 74] on span "לעמוד הקודם" at bounding box center [75, 74] width 74 height 13
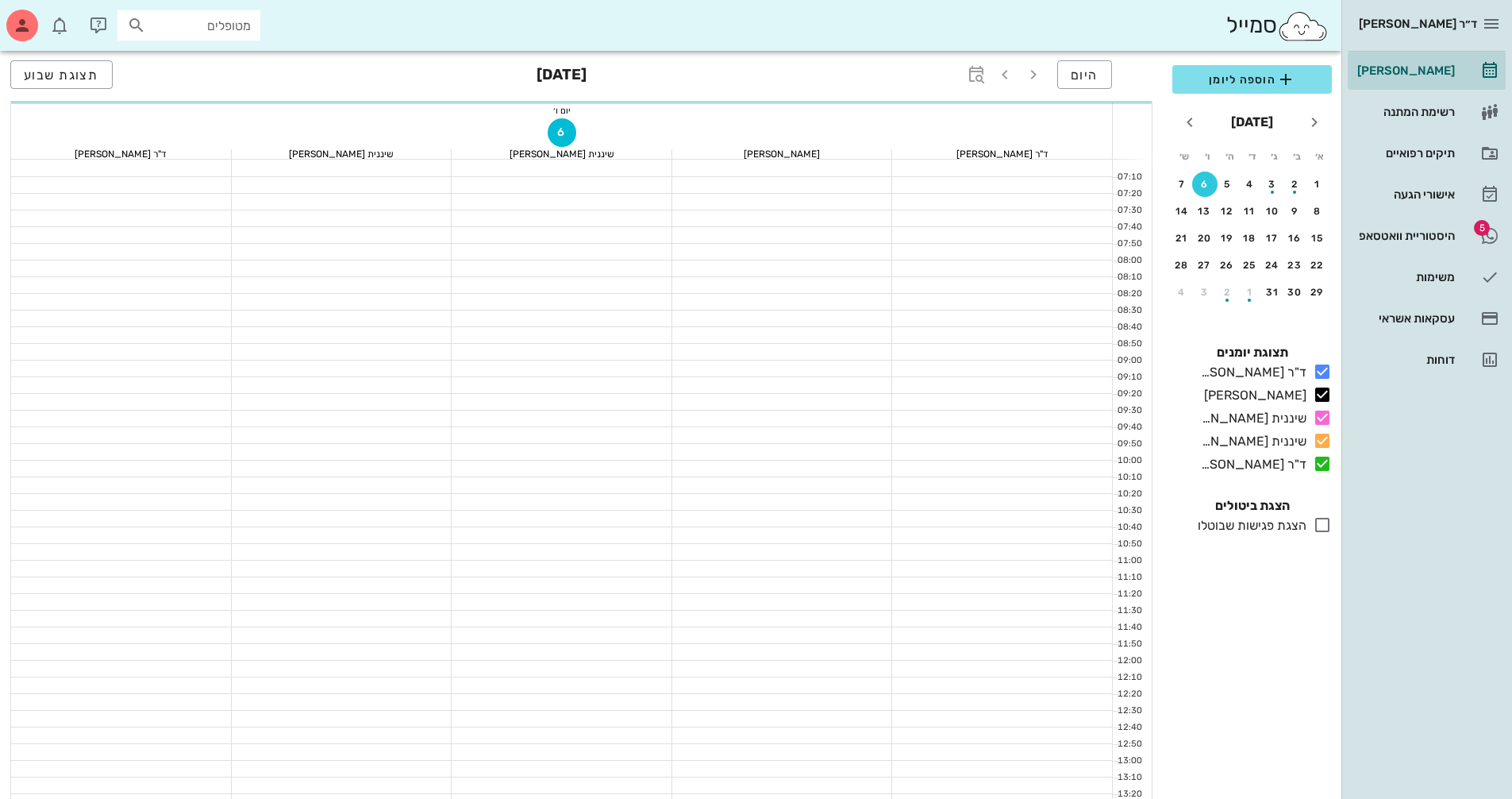
scroll to position [51, 0]
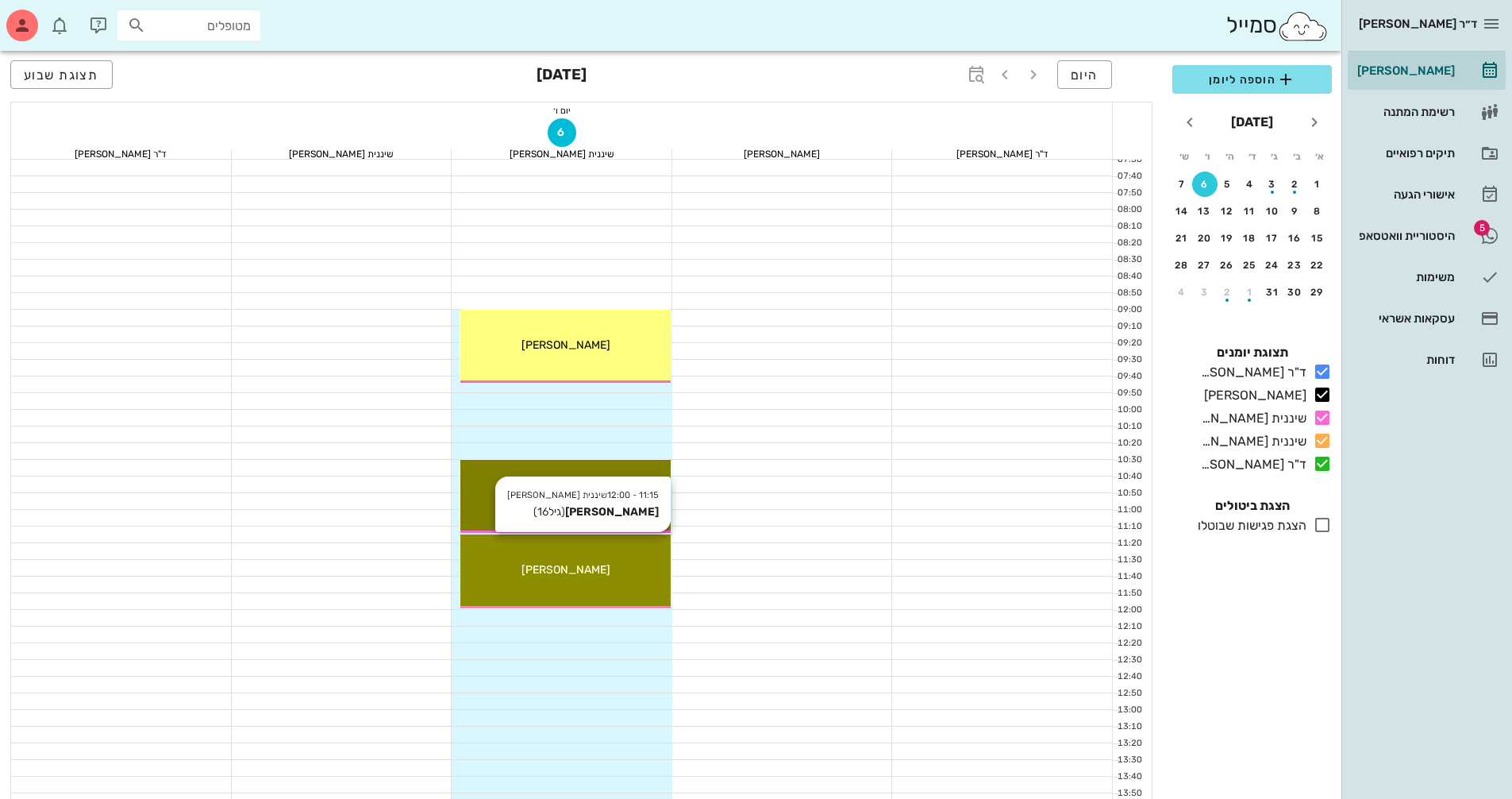
click at [547, 557] on div "11:15 - 12:00 שיננית [PERSON_NAME] (גיל 16 ) [PERSON_NAME]" at bounding box center [565, 571] width 210 height 74
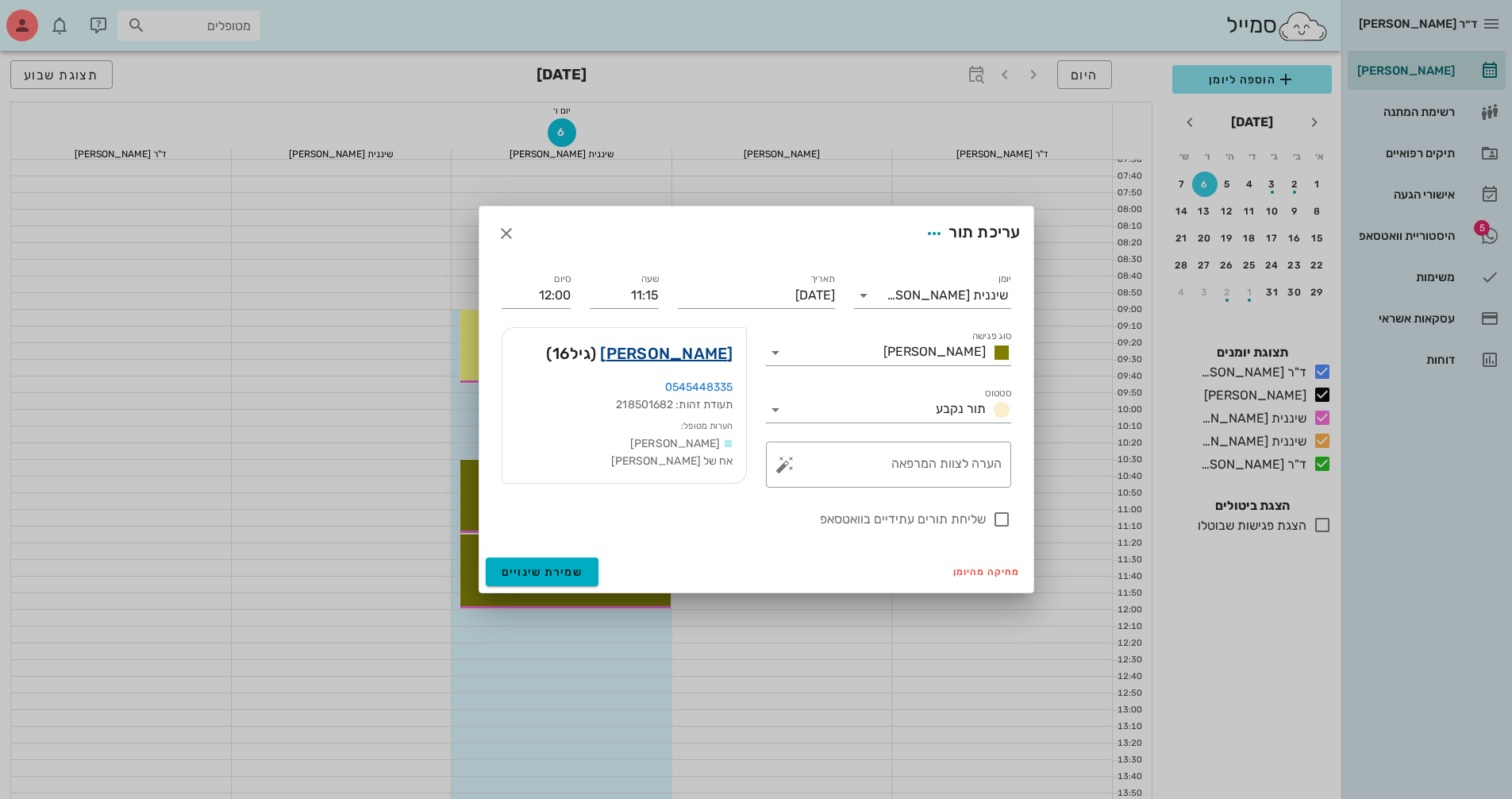
click at [695, 358] on link "[PERSON_NAME]" at bounding box center [666, 353] width 133 height 25
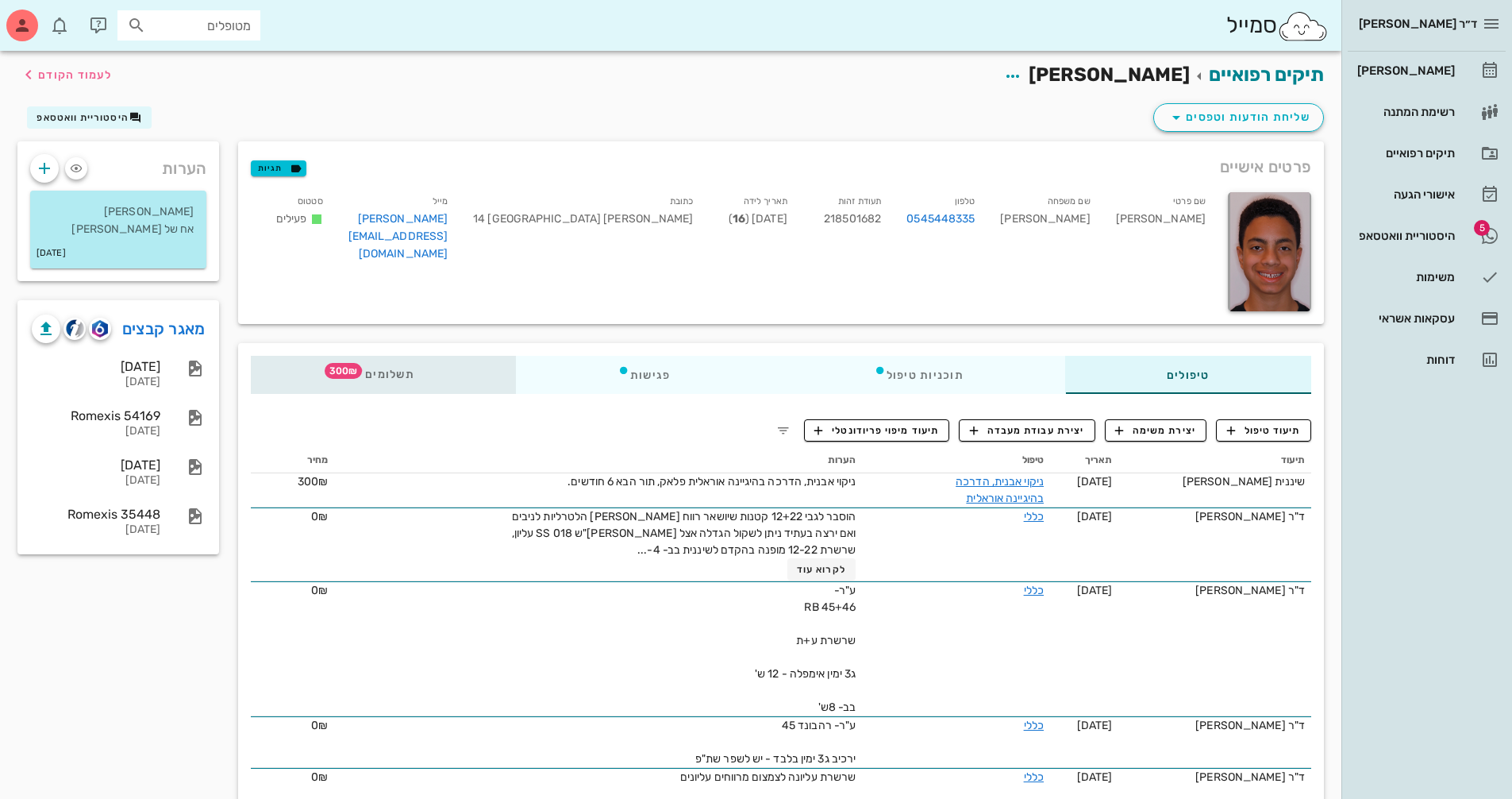
click at [380, 373] on span "תשלומים 300₪" at bounding box center [384, 375] width 62 height 11
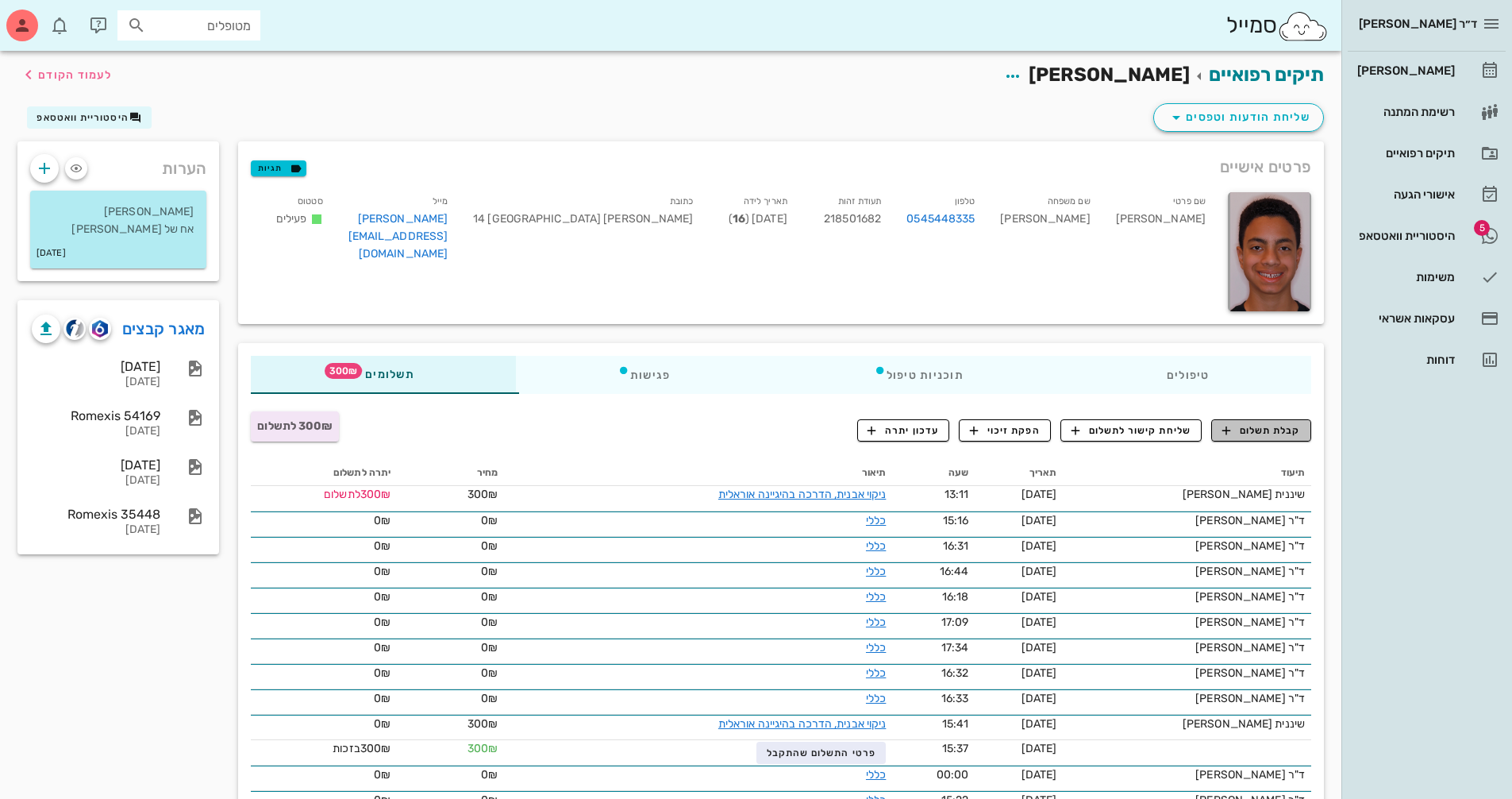
click at [1253, 430] on span "קבלת תשלום" at bounding box center [1262, 430] width 79 height 14
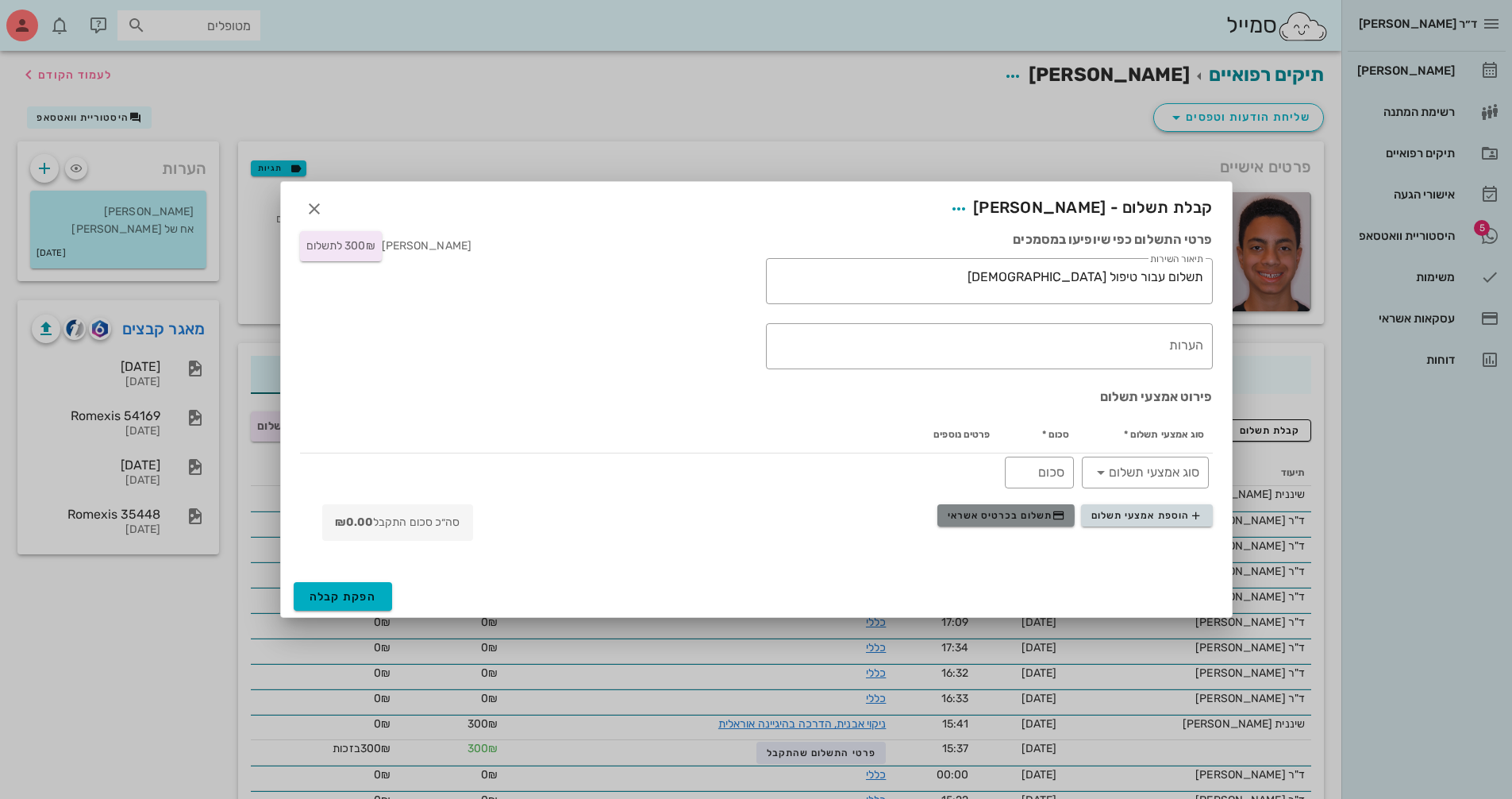
click at [1016, 509] on span "תשלום בכרטיס אשראי" at bounding box center [1006, 516] width 118 height 13
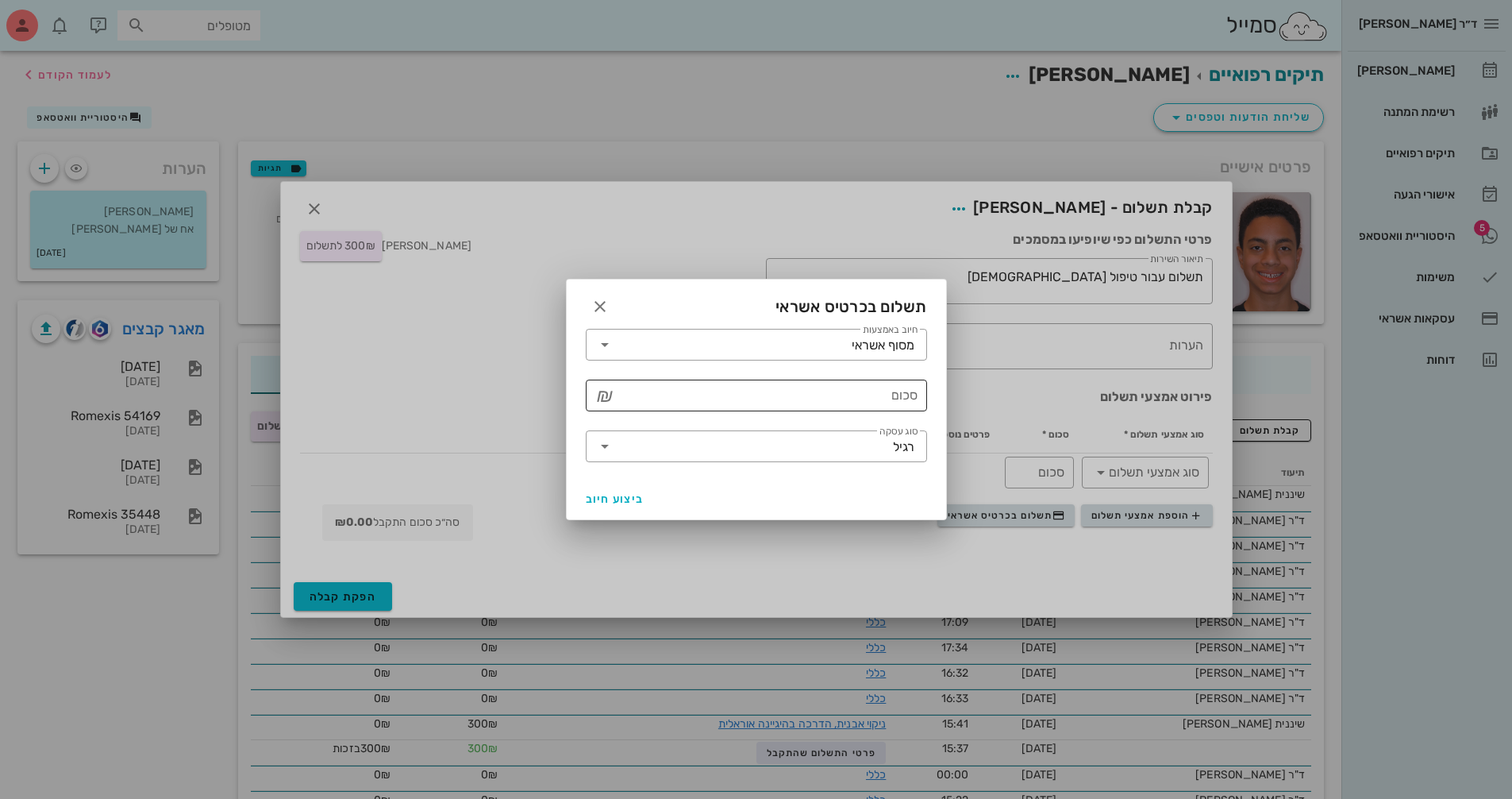
click at [862, 386] on input "סכום" at bounding box center [767, 395] width 300 height 25
type input "300"
click at [601, 449] on icon at bounding box center [605, 446] width 19 height 19
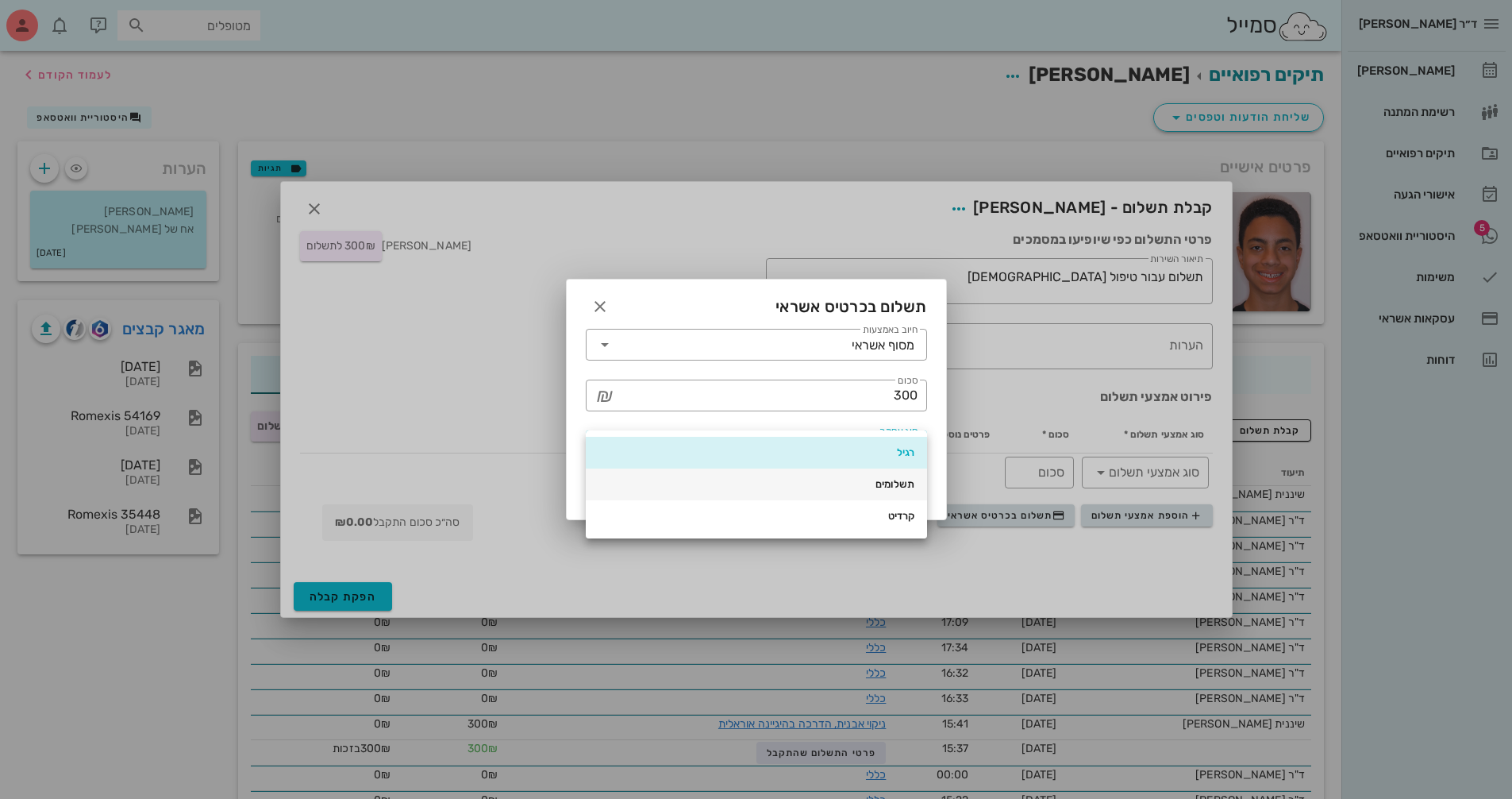
click at [877, 485] on div "תשלומים" at bounding box center [757, 485] width 316 height 13
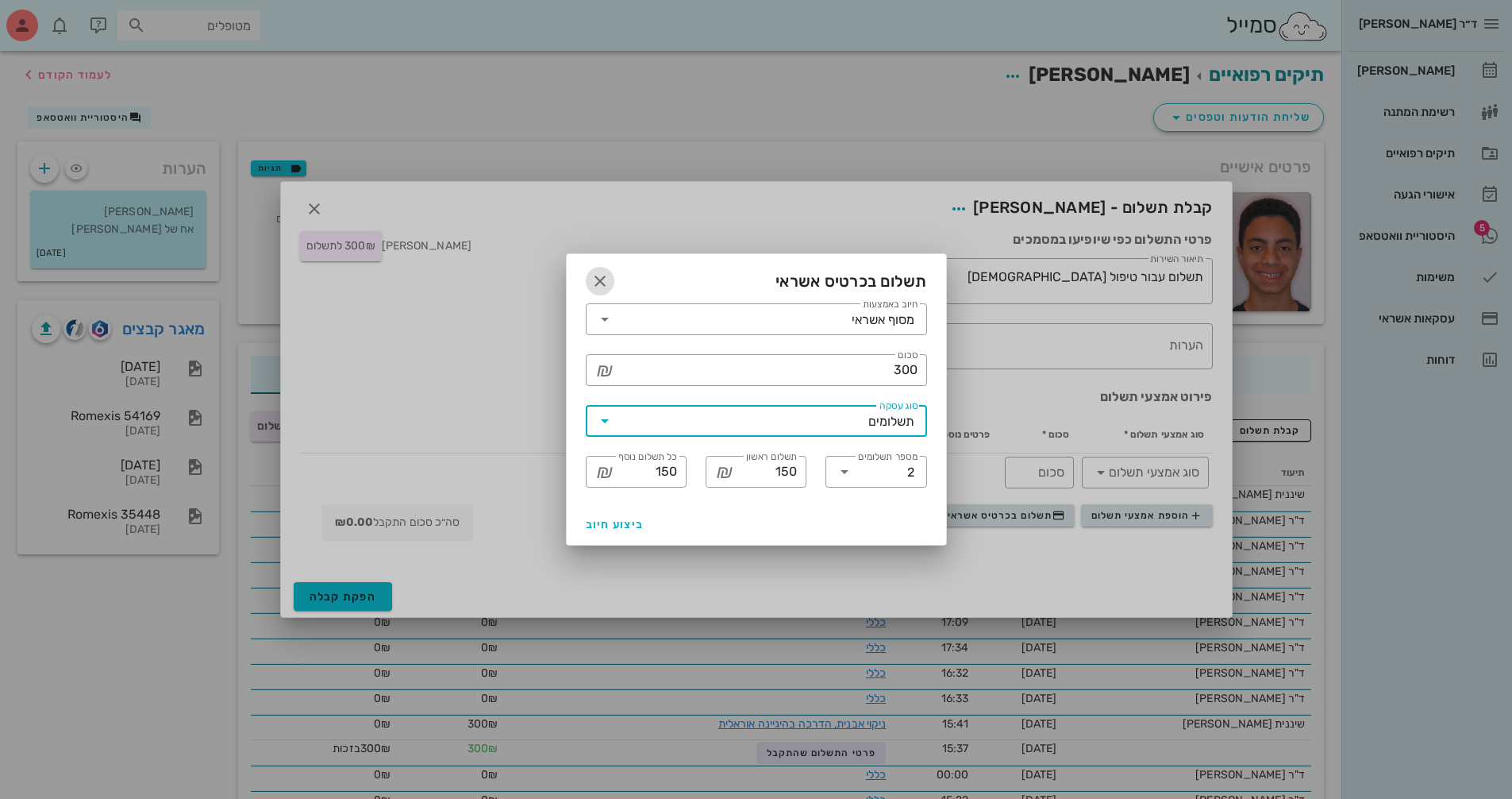
click at [608, 273] on icon "button" at bounding box center [600, 281] width 19 height 19
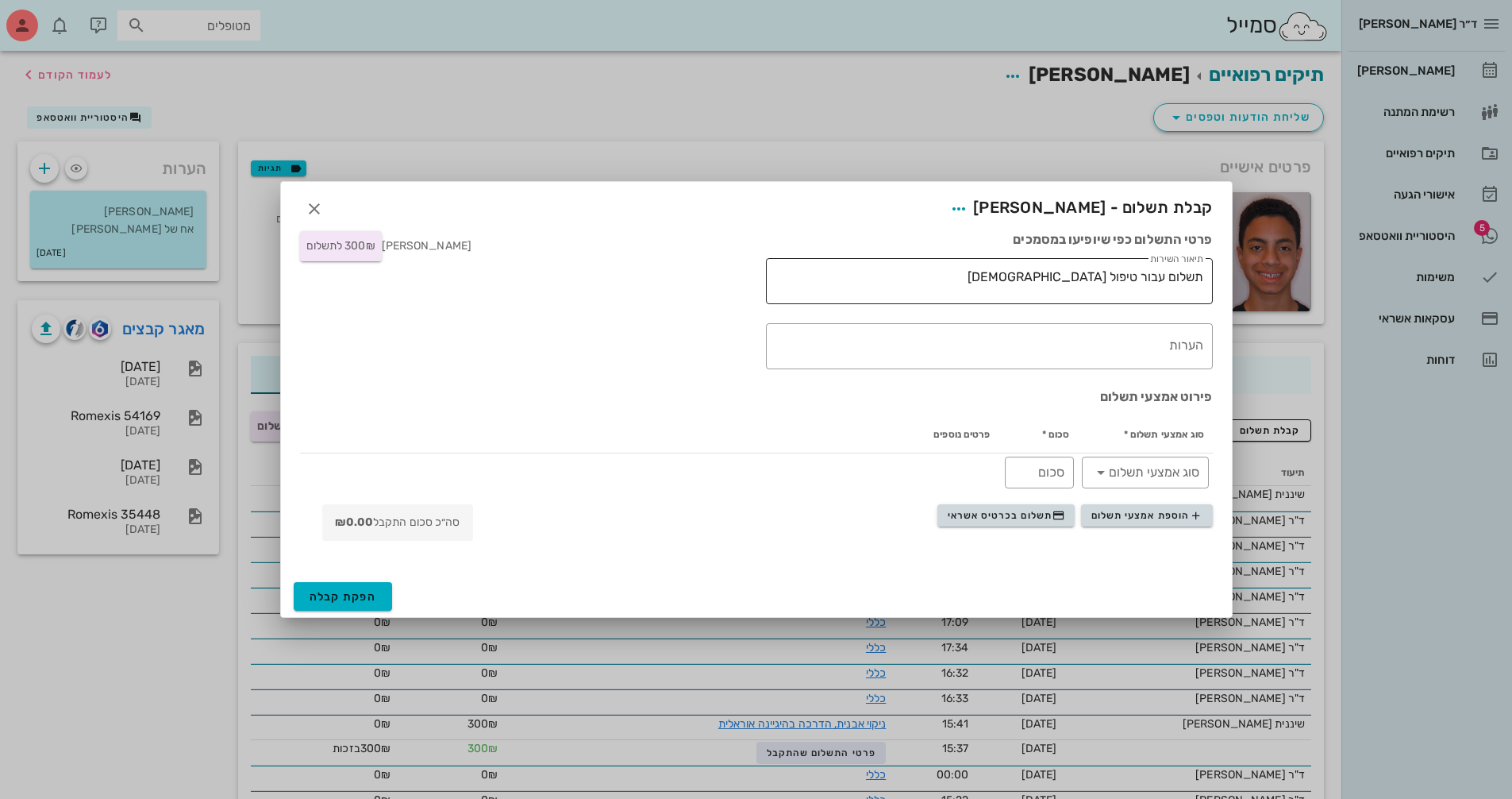
click at [1024, 280] on textarea "תשלום עבור טיפול [DEMOGRAPHIC_DATA]" at bounding box center [986, 285] width 434 height 38
drag, startPoint x: 1049, startPoint y: 275, endPoint x: 1105, endPoint y: 279, distance: 56.1
click at [1105, 279] on textarea "תשלום עבור טיפול [DEMOGRAPHIC_DATA]" at bounding box center [986, 285] width 434 height 38
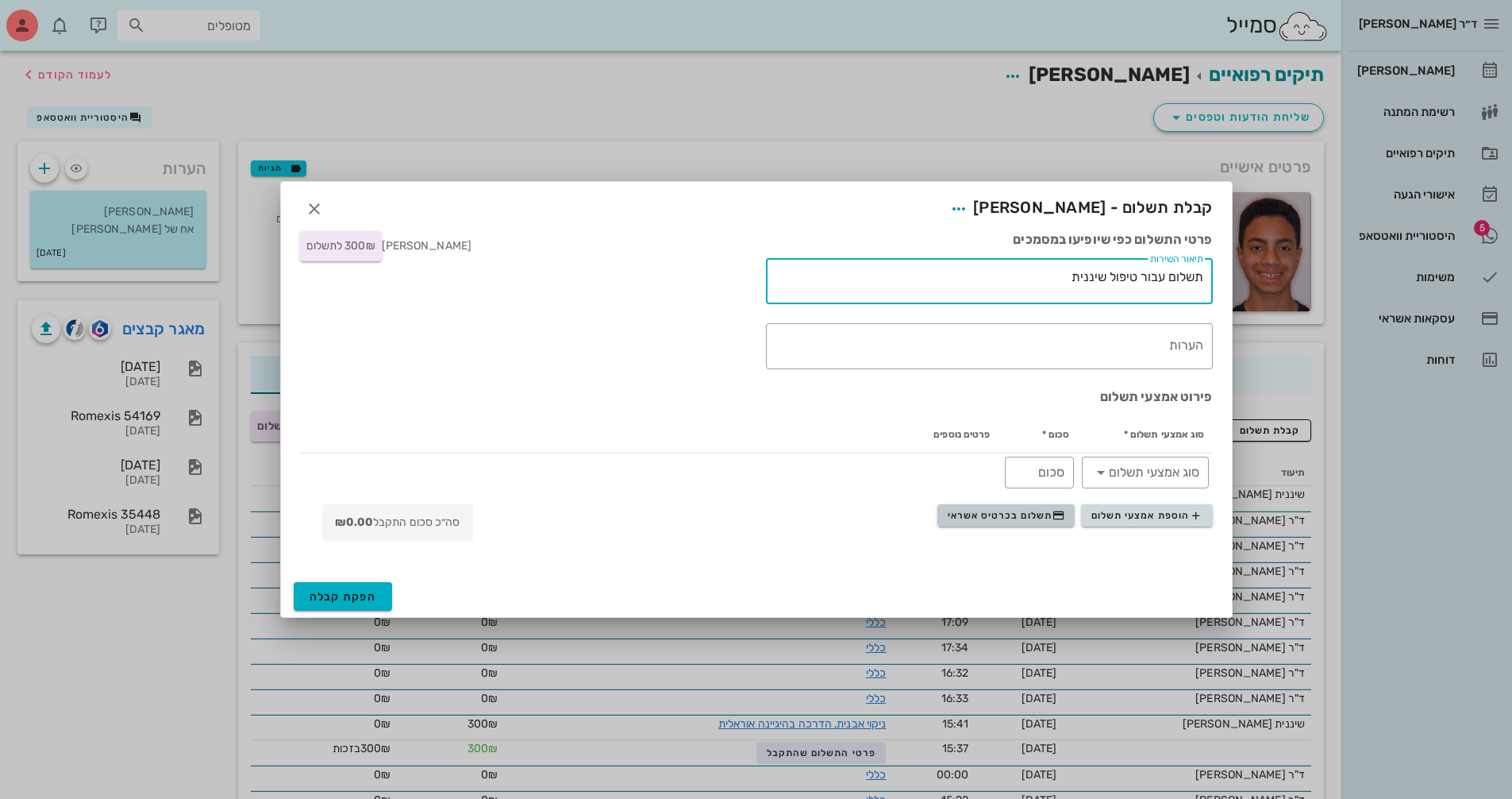
type textarea "תשלום עבור טיפול שיננית"
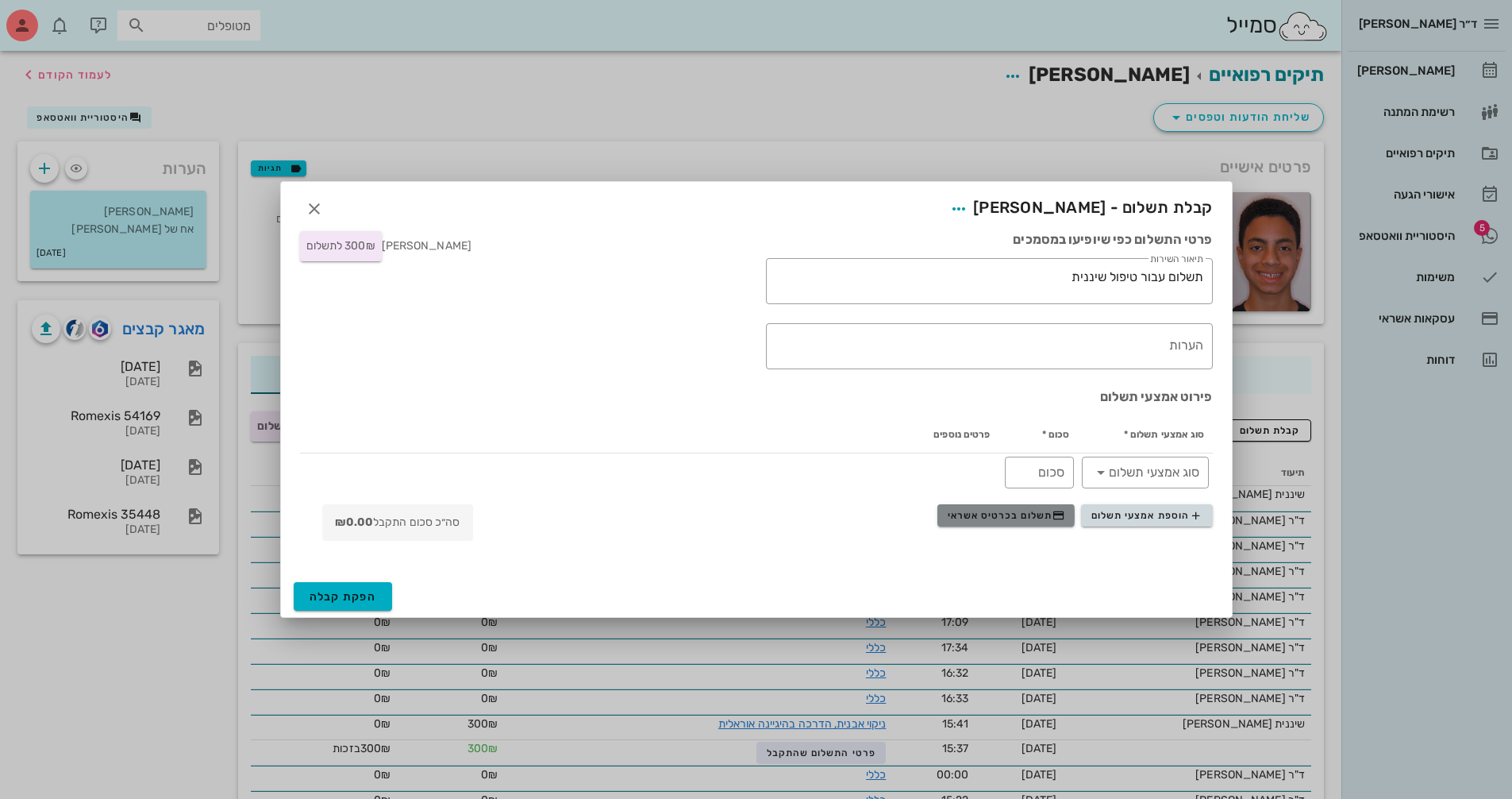
click at [1046, 507] on button "תשלום בכרטיס אשראי" at bounding box center [1006, 515] width 137 height 22
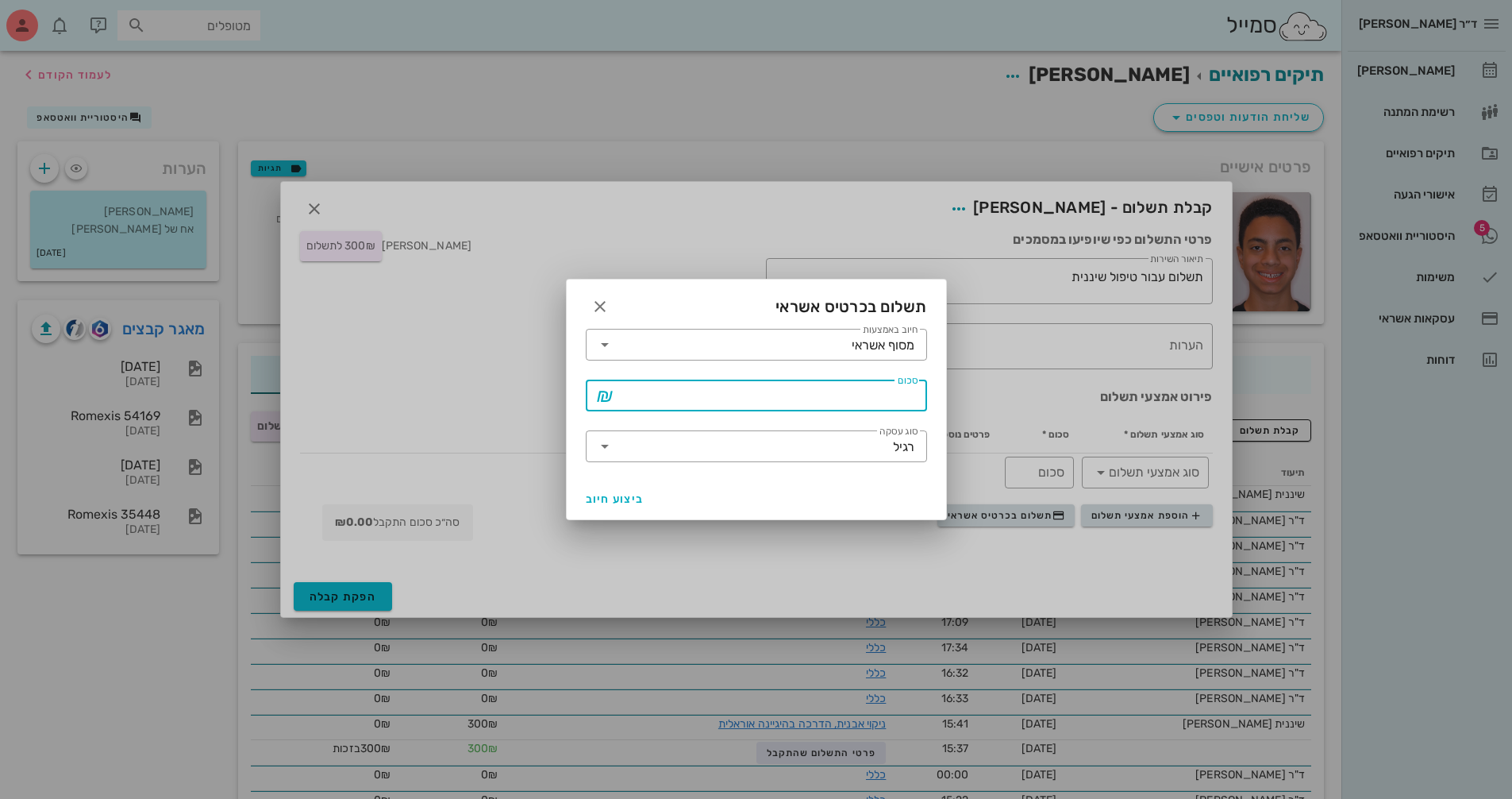
click at [772, 394] on input "סכום" at bounding box center [767, 395] width 300 height 25
type input "300"
click at [705, 440] on input "סוג עסקה" at bounding box center [755, 446] width 276 height 25
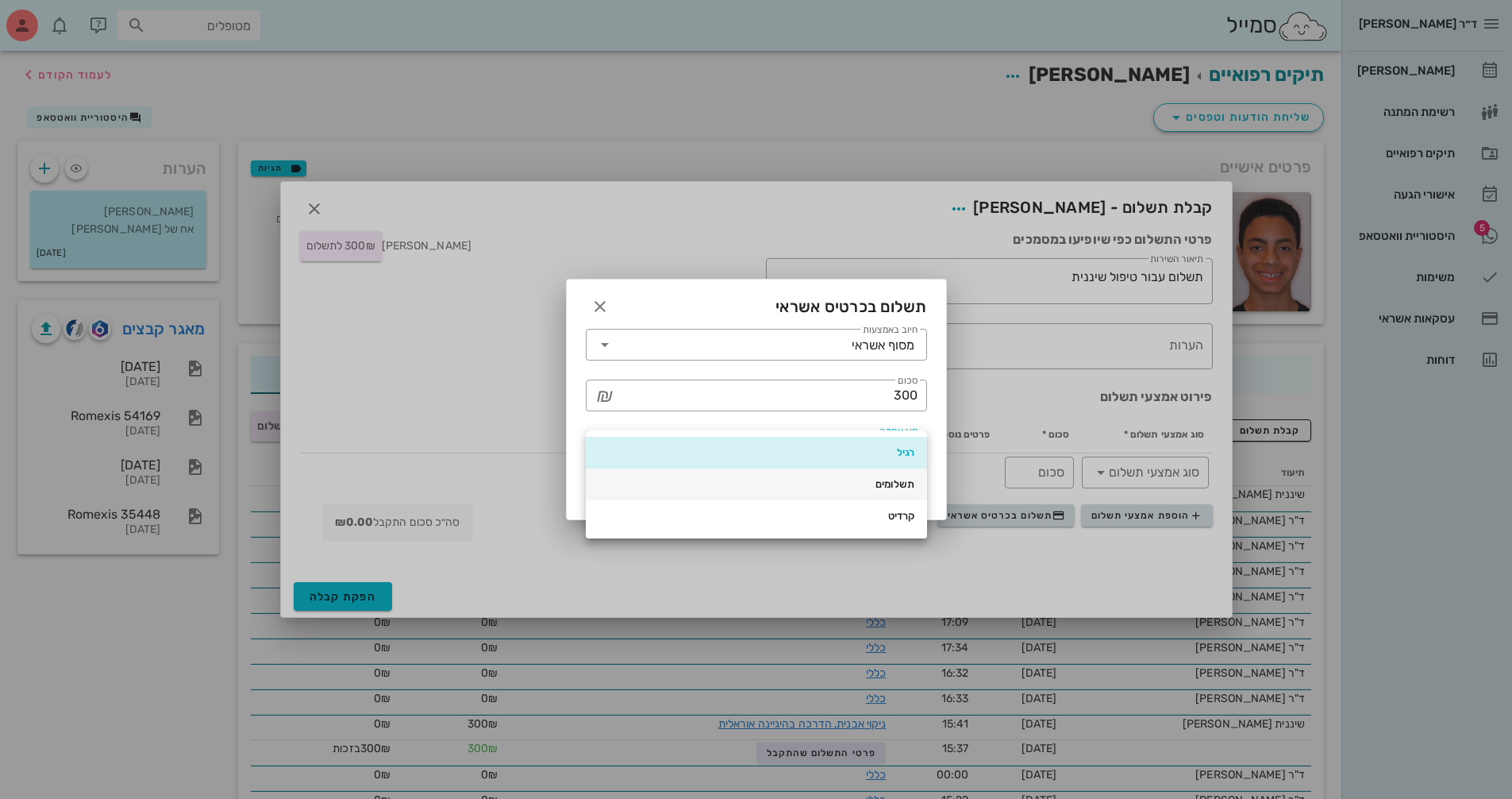
click at [875, 472] on div "תשלומים" at bounding box center [757, 484] width 316 height 25
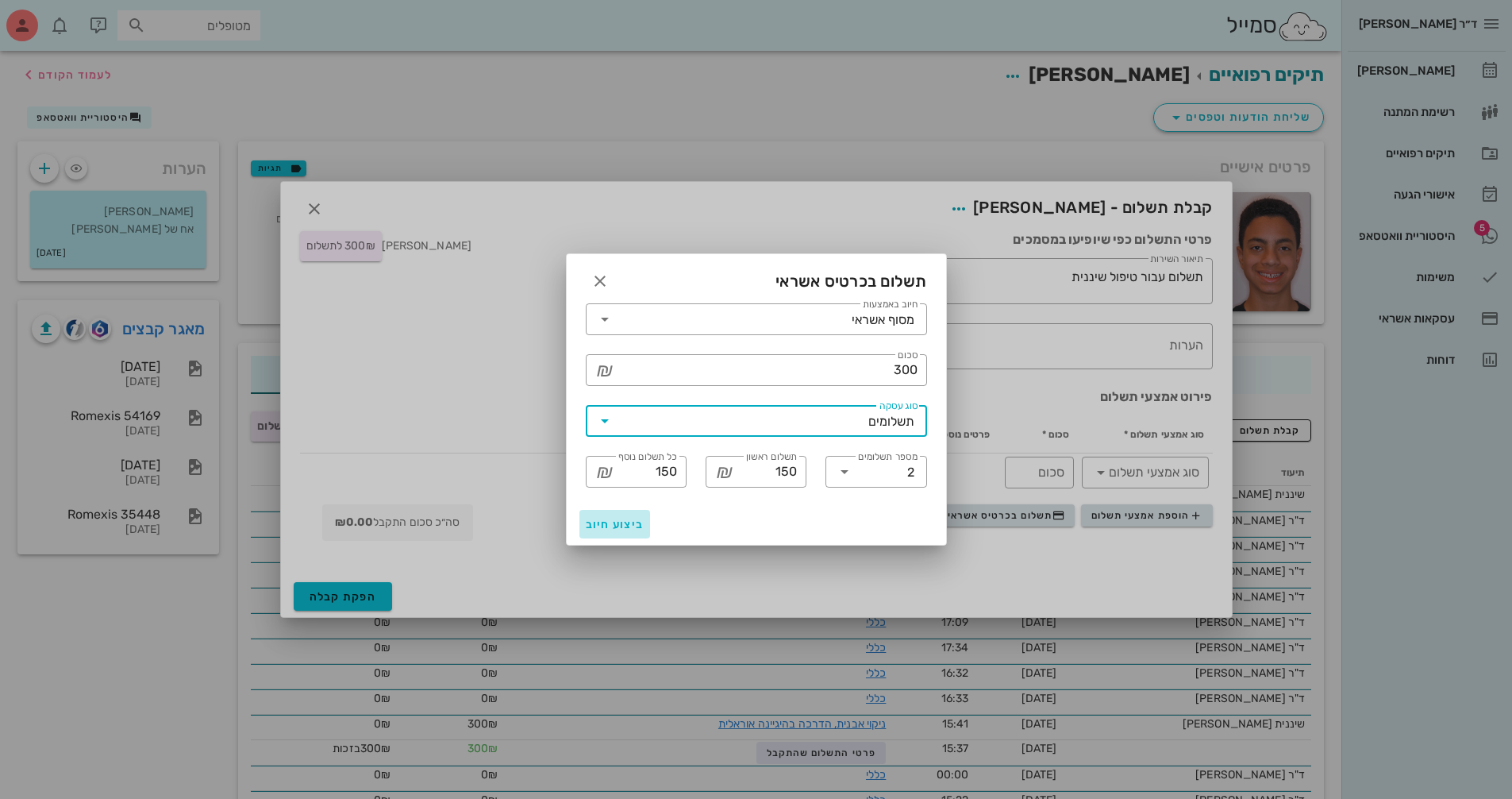
click at [622, 521] on span "ביצוע חיוב" at bounding box center [615, 525] width 59 height 13
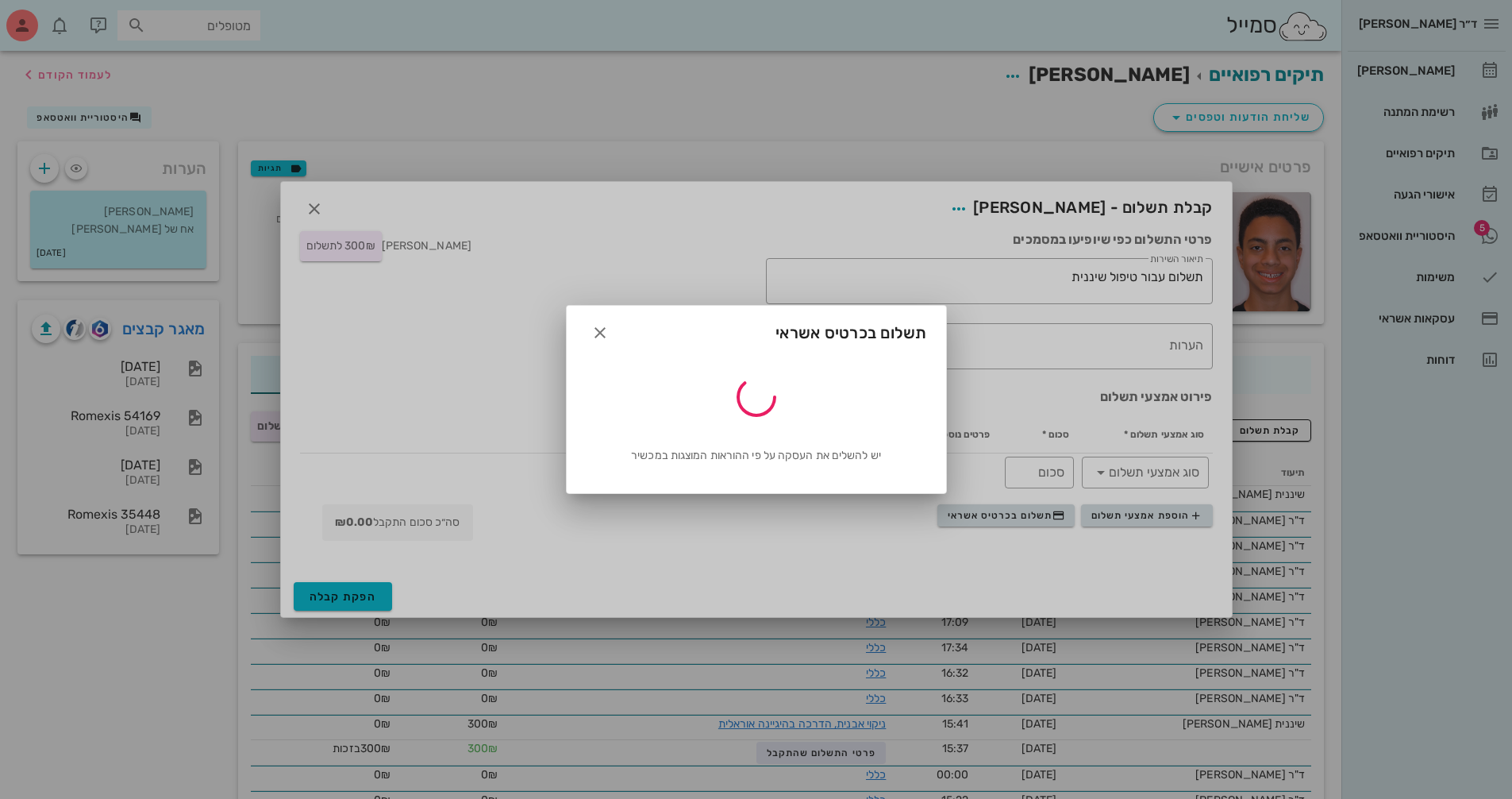
type input "300"
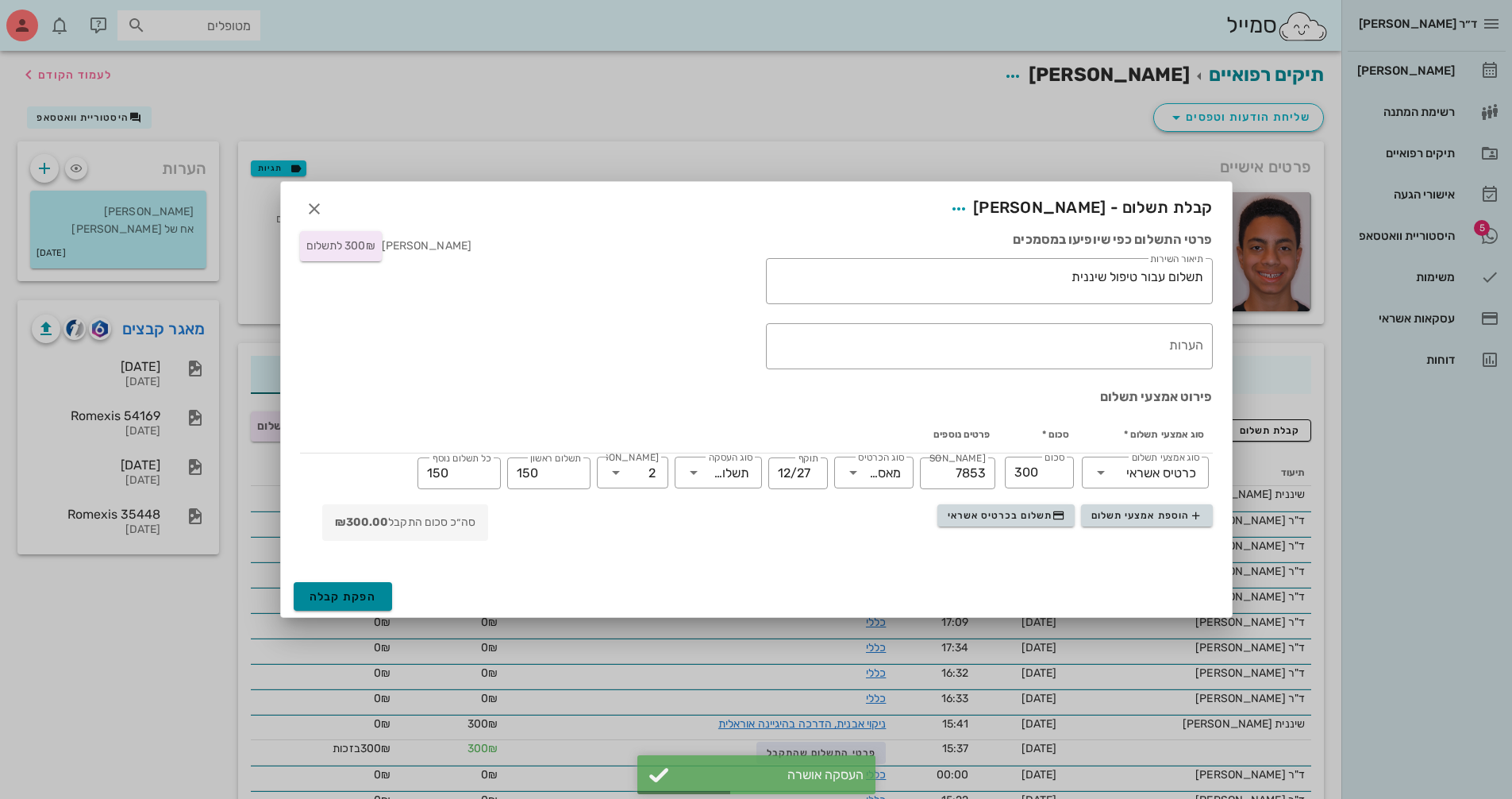
click at [382, 593] on button "הפקת קבלה" at bounding box center [343, 596] width 99 height 29
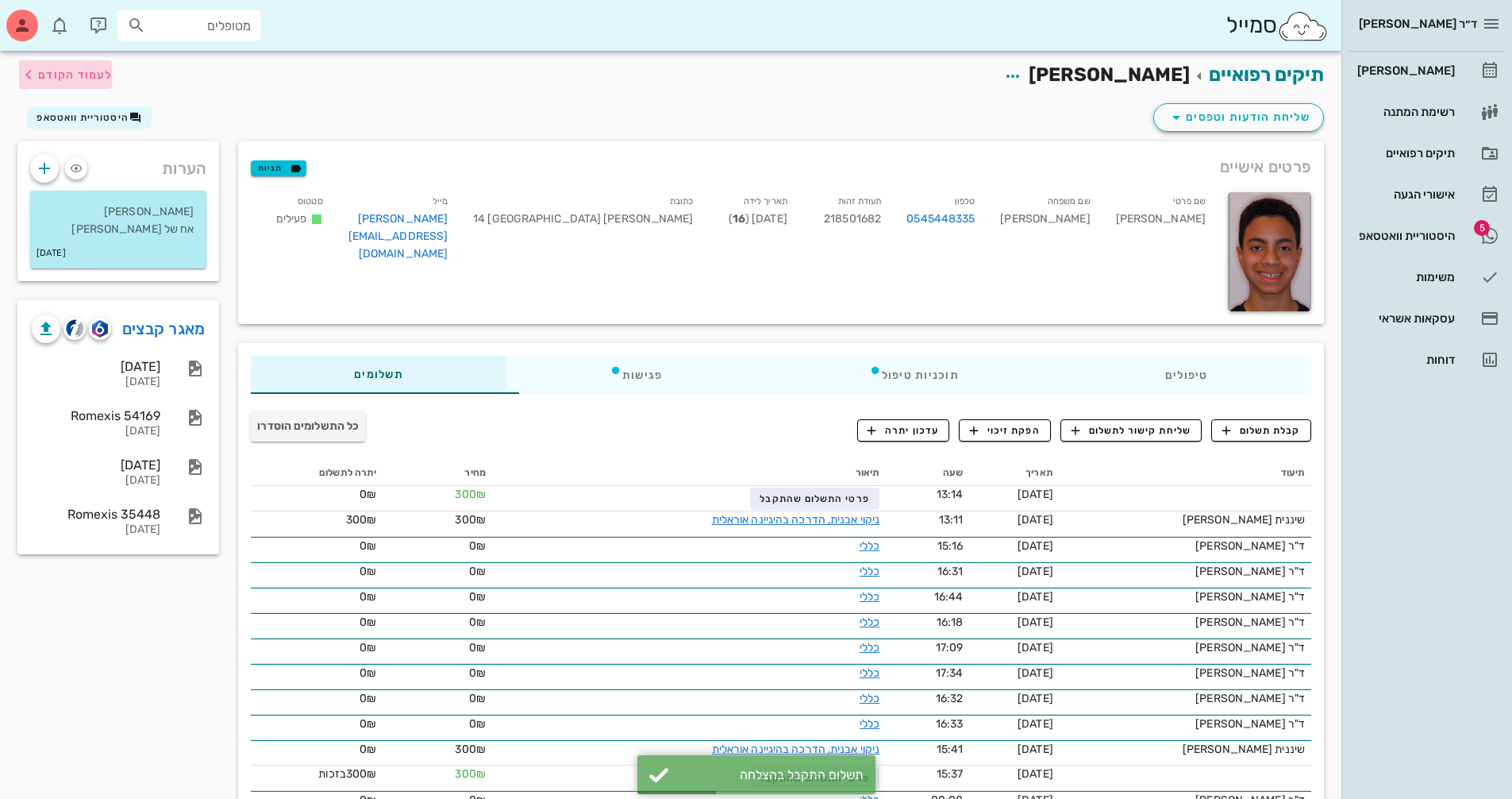
click at [56, 72] on span "לעמוד הקודם" at bounding box center [75, 74] width 74 height 13
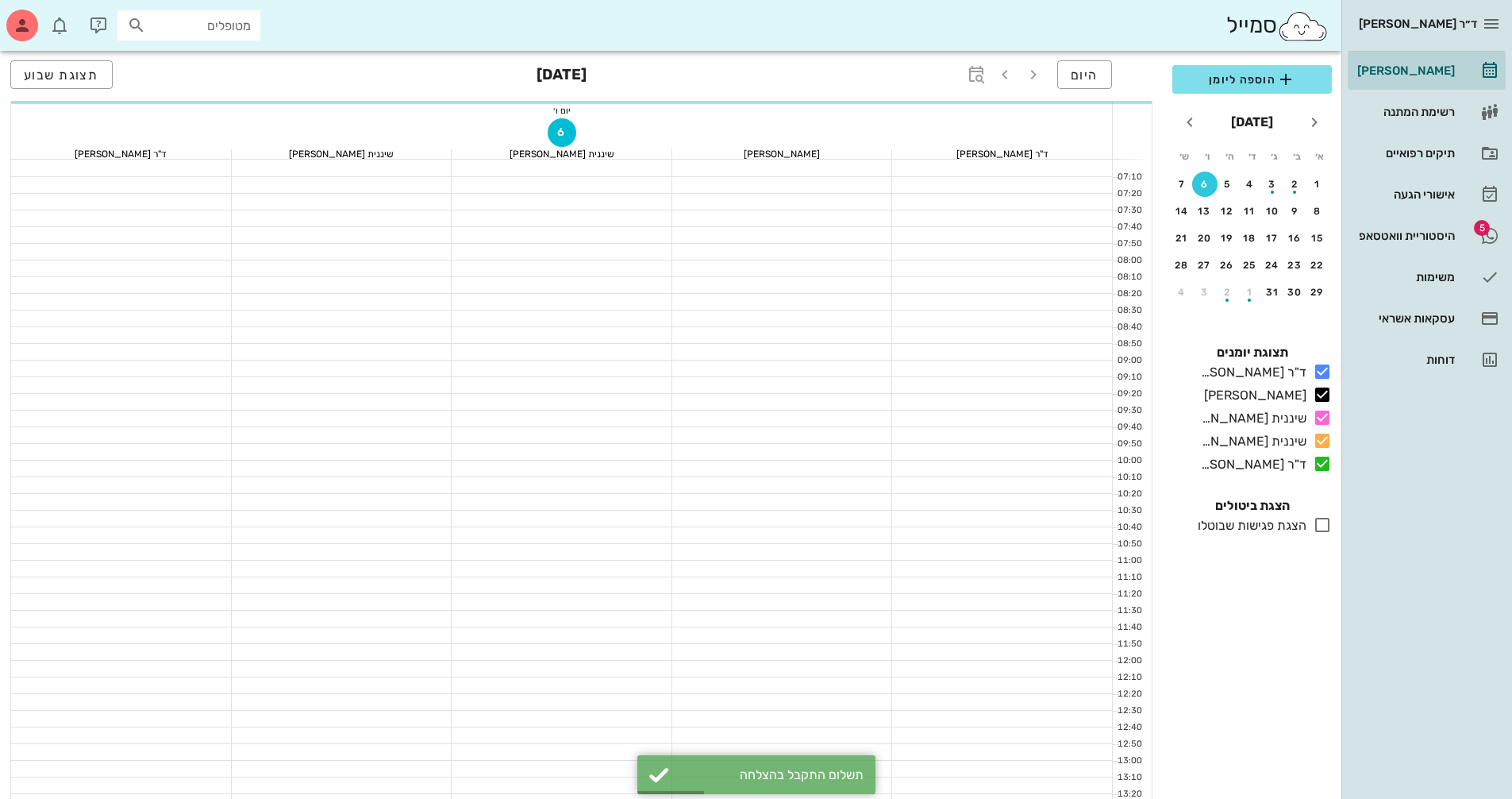
scroll to position [51, 0]
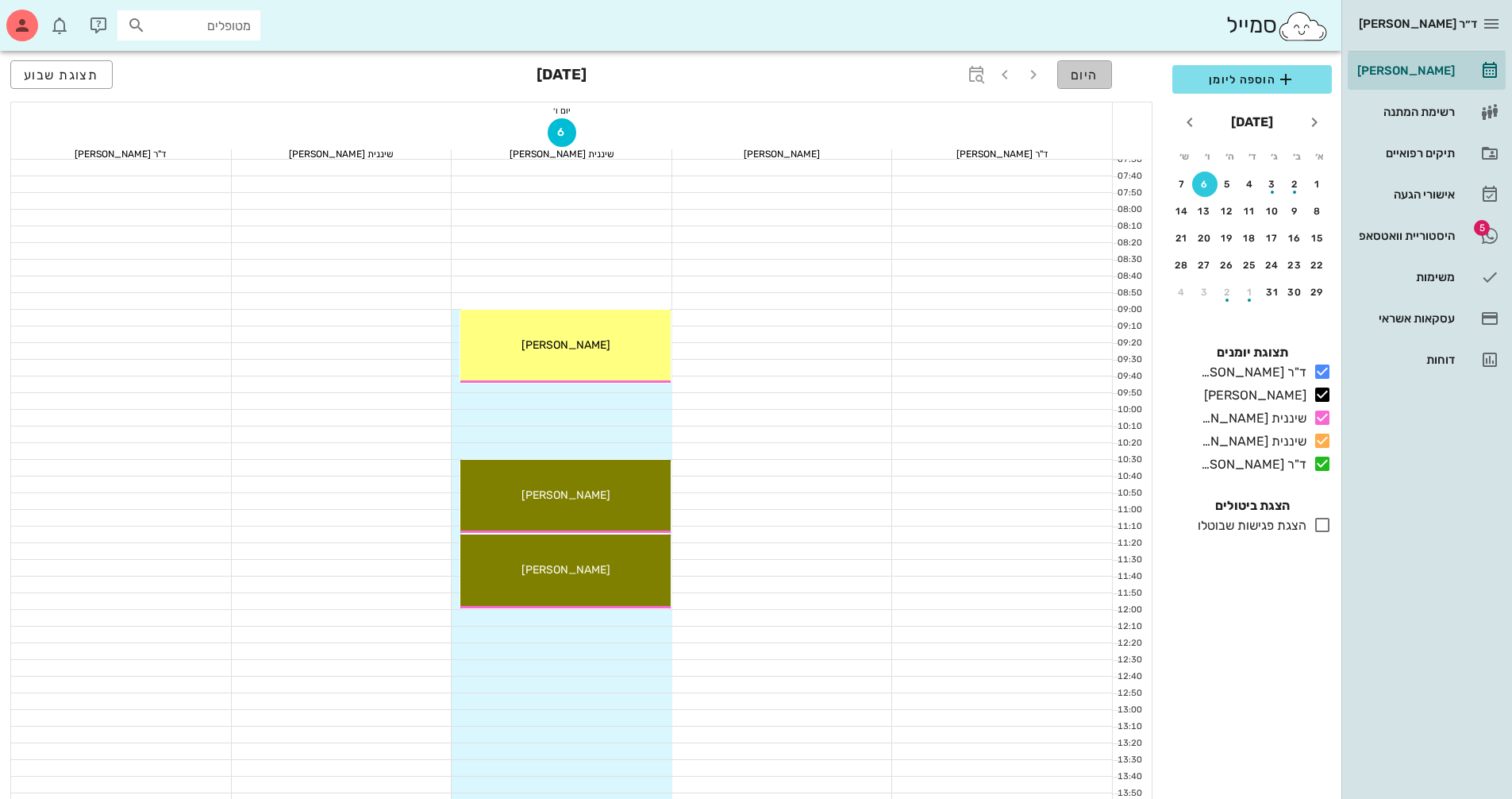
click at [1075, 74] on span "היום" at bounding box center [1085, 74] width 28 height 15
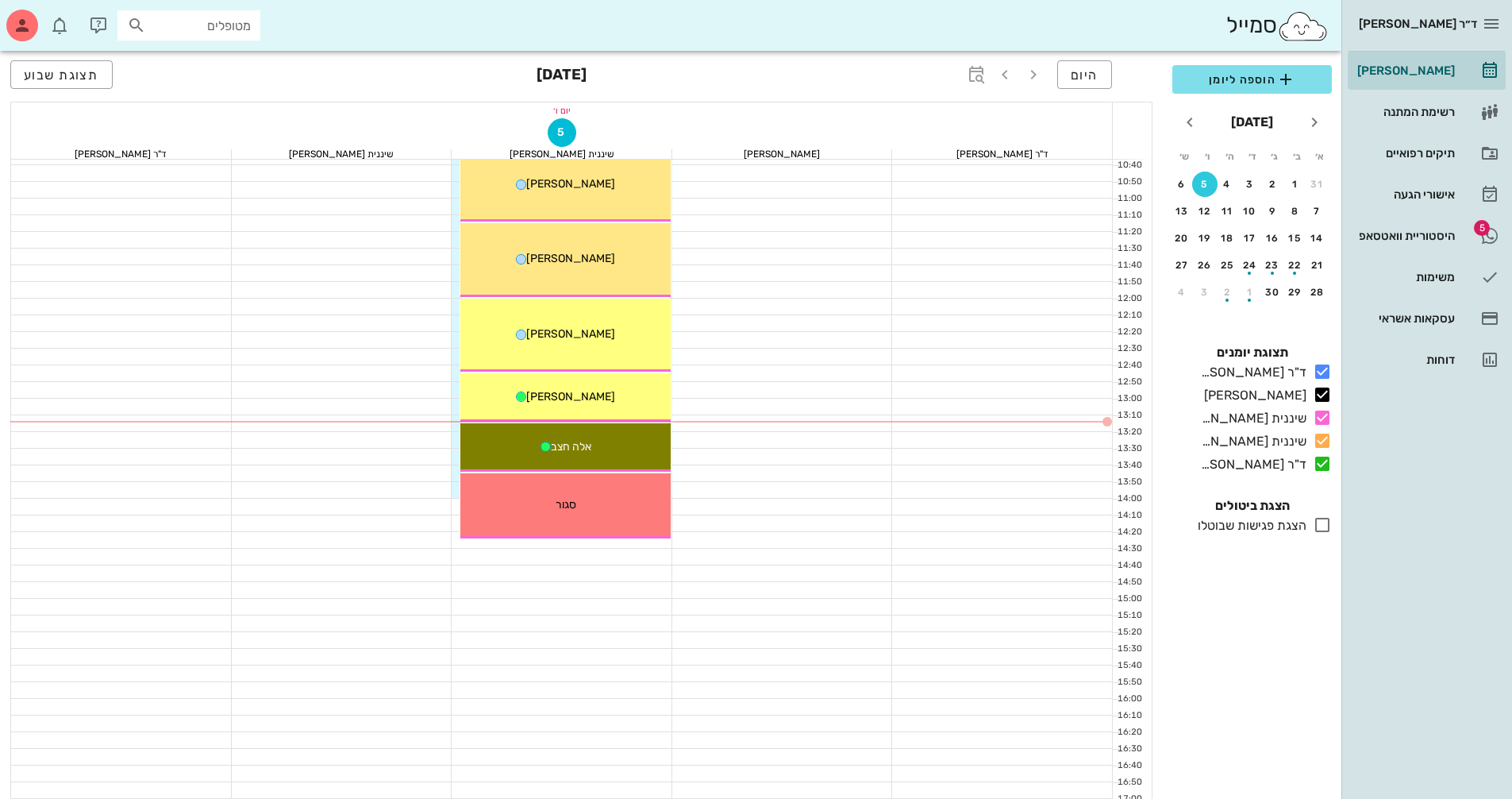
scroll to position [448, 0]
